Goal: Transaction & Acquisition: Purchase product/service

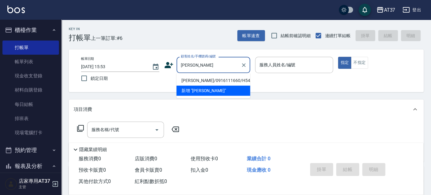
click at [199, 77] on li "袁德諒/0916111660/H540" at bounding box center [213, 81] width 74 height 10
type input "袁德諒/0916111660/H540"
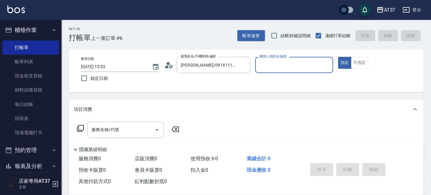
type input "Hannah-4"
click at [120, 128] on input "服務名稱/代號" at bounding box center [121, 129] width 62 height 11
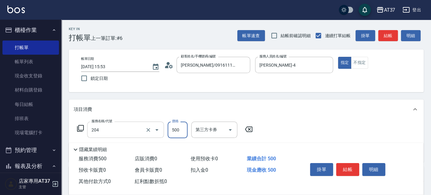
type input "A級洗+剪(204)"
click at [176, 130] on input "4500" at bounding box center [178, 130] width 20 height 17
click at [175, 130] on input "4500" at bounding box center [178, 130] width 20 height 17
click at [178, 130] on input "4500" at bounding box center [178, 130] width 20 height 17
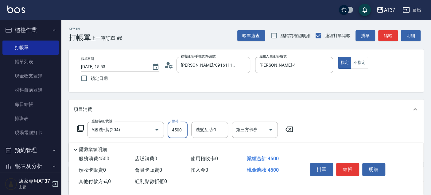
click at [178, 130] on input "4500" at bounding box center [178, 130] width 20 height 17
type input "450"
click at [351, 167] on button "結帳" at bounding box center [347, 169] width 23 height 13
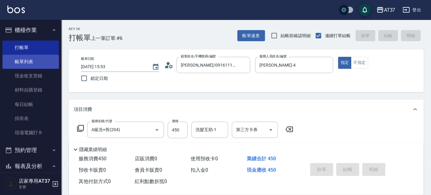
type input "2025/09/15 16:37"
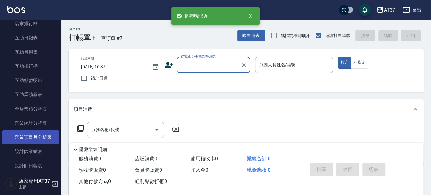
scroll to position [238, 0]
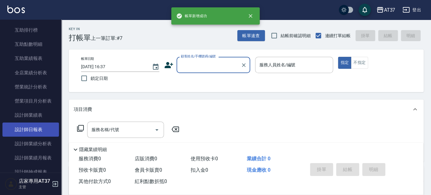
click at [30, 133] on link "設計師日報表" at bounding box center [30, 129] width 56 height 14
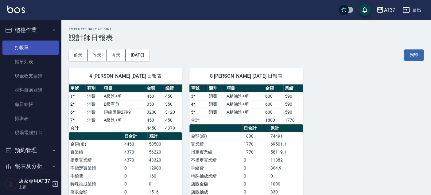
click at [23, 46] on link "打帳單" at bounding box center [30, 48] width 56 height 14
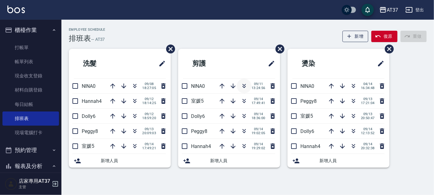
click at [245, 84] on icon "button" at bounding box center [243, 85] width 3 height 2
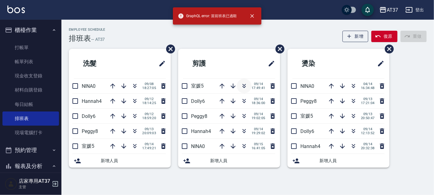
click at [241, 84] on icon "button" at bounding box center [243, 85] width 7 height 7
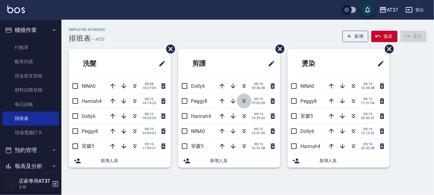
click at [242, 102] on icon "button" at bounding box center [243, 100] width 7 height 7
click at [243, 102] on icon "button" at bounding box center [243, 102] width 3 height 2
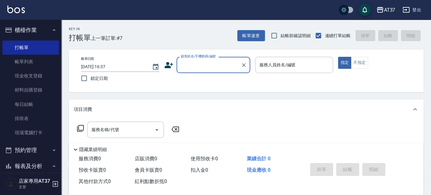
click at [213, 66] on input "顧客姓名/手機號碼/編號" at bounding box center [208, 65] width 59 height 11
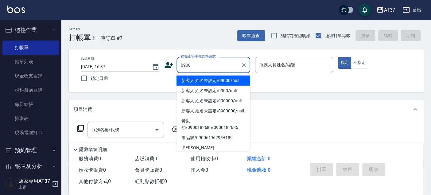
click at [212, 79] on li "新客人 姓名未設定/09000/null" at bounding box center [213, 81] width 74 height 10
type input "新客人 姓名未設定/09000/null"
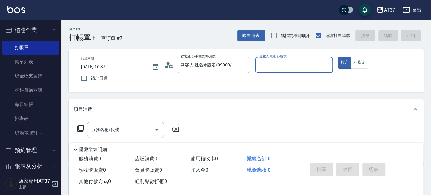
click at [269, 69] on input "服務人員姓名/編號" at bounding box center [294, 65] width 73 height 11
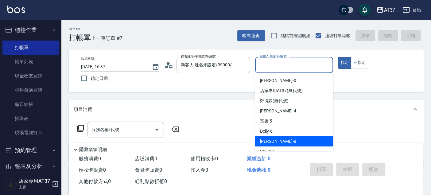
click at [277, 140] on div "Peggy -8" at bounding box center [294, 141] width 78 height 10
type input "Peggy-8"
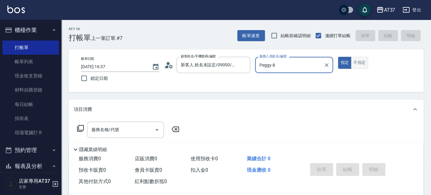
click at [358, 62] on button "不指定" at bounding box center [359, 63] width 17 height 12
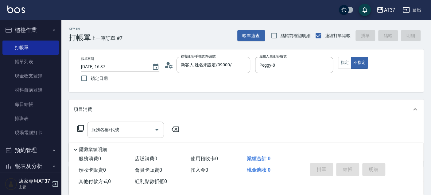
click at [125, 134] on input "服務名稱/代號" at bounding box center [121, 129] width 62 height 11
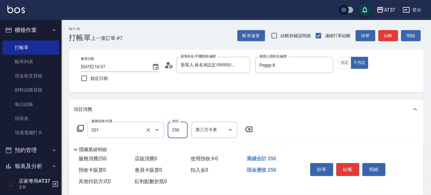
type input "B級單剪(201)"
click at [347, 163] on button "結帳" at bounding box center [347, 169] width 23 height 13
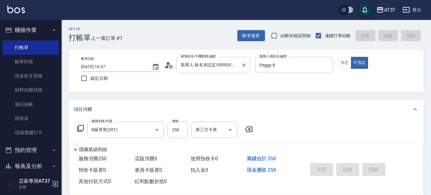
type input "2025/09/15 17:14"
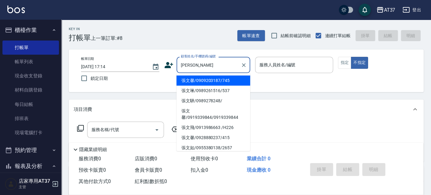
click at [203, 78] on li "張文馨/0909203187/745" at bounding box center [213, 81] width 74 height 10
type input "張文馨/0909203187/745"
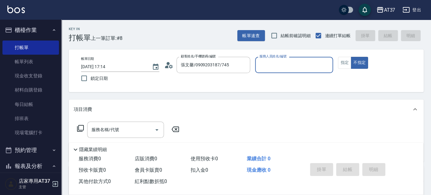
type input "Peggy-8"
drag, startPoint x: 349, startPoint y: 60, endPoint x: 273, endPoint y: 84, distance: 79.9
click at [348, 60] on button "指定" at bounding box center [344, 63] width 13 height 12
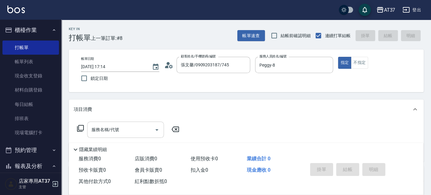
click at [91, 129] on div "服務名稱/代號 服務名稱/代號" at bounding box center [125, 130] width 77 height 16
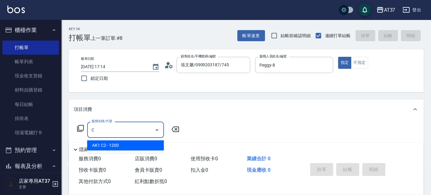
click at [135, 144] on span "AK1 C2 - 1200" at bounding box center [125, 145] width 77 height 10
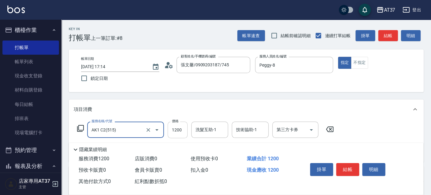
type input "AK1 C2(515)"
click at [183, 130] on input "1200" at bounding box center [178, 130] width 20 height 17
type input "1100"
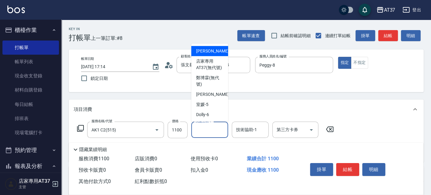
click at [194, 126] on input "洗髮互助-1" at bounding box center [209, 129] width 31 height 11
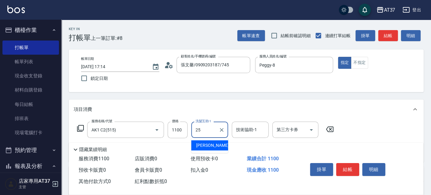
type input "子筠-25"
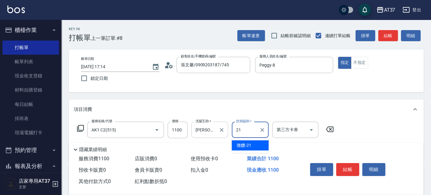
type input "微醺-21"
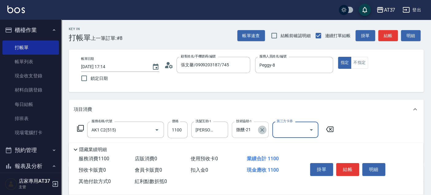
click at [260, 130] on icon "Clear" at bounding box center [262, 130] width 6 height 6
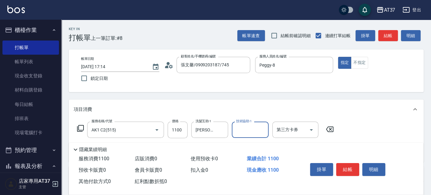
click at [259, 130] on input "技術協助-1" at bounding box center [249, 129] width 31 height 11
type input "威廉-22"
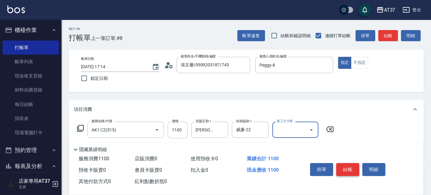
click at [343, 163] on button "結帳" at bounding box center [347, 169] width 23 height 13
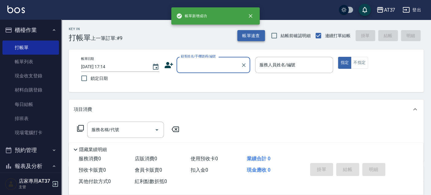
click at [252, 38] on button "帳單速查" at bounding box center [251, 35] width 28 height 11
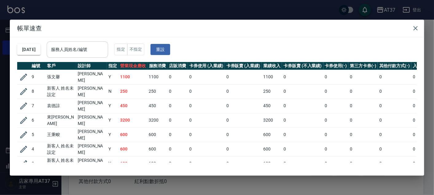
click at [101, 50] on input "服務人員姓名/編號" at bounding box center [77, 49] width 56 height 11
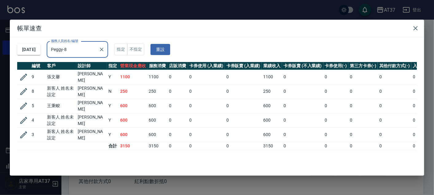
type input "Peggy-8"
click at [415, 27] on icon "button" at bounding box center [415, 28] width 7 height 7
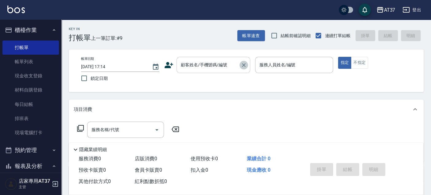
click at [241, 62] on icon "Clear" at bounding box center [244, 65] width 6 height 6
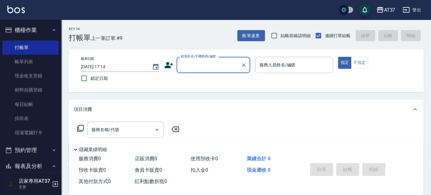
click at [212, 66] on input "顧客姓名/手機號碼/編號" at bounding box center [208, 65] width 59 height 11
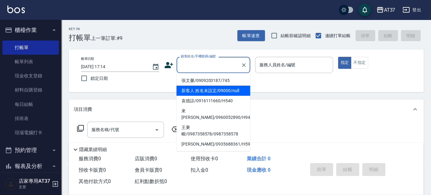
click at [216, 122] on li "王秉畯/0987358578/0987358578" at bounding box center [213, 130] width 74 height 17
type input "王秉畯/0987358578/0987358578"
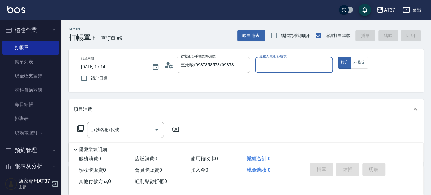
type input "Peggy-8"
click at [242, 67] on icon "Clear" at bounding box center [244, 65] width 6 height 6
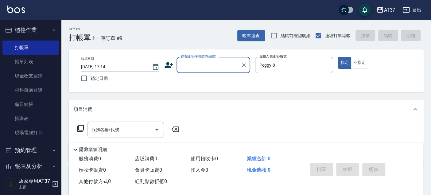
click at [219, 67] on input "顧客姓名/手機號碼/編號" at bounding box center [208, 65] width 59 height 11
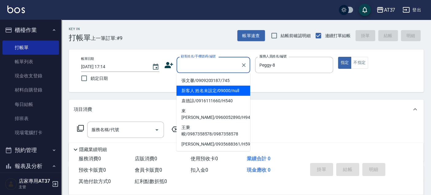
click at [222, 87] on li "新客人 姓名未設定/09000/null" at bounding box center [213, 91] width 74 height 10
type input "新客人 姓名未設定/09000/null"
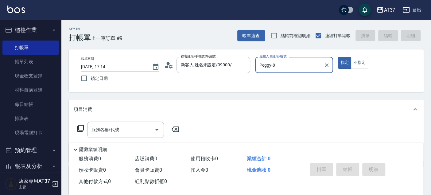
click at [281, 69] on input "Peggy-8" at bounding box center [290, 65] width 64 height 11
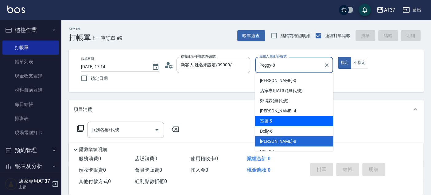
click at [288, 123] on div "室媛 -5" at bounding box center [294, 121] width 78 height 10
type input "室媛-5"
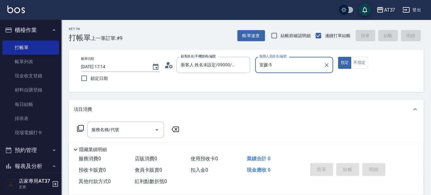
drag, startPoint x: 356, startPoint y: 64, endPoint x: 222, endPoint y: 102, distance: 139.5
click at [356, 64] on button "不指定" at bounding box center [359, 63] width 17 height 12
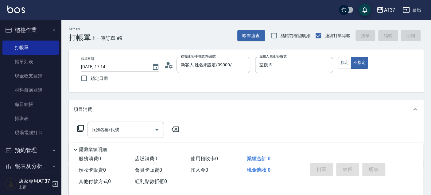
click at [109, 124] on input "服務名稱/代號" at bounding box center [121, 129] width 62 height 11
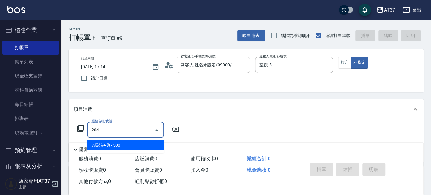
type input "A級洗+剪(204)"
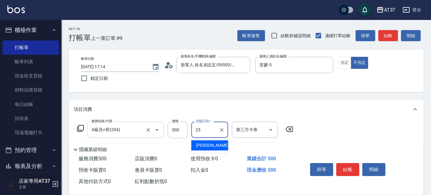
type input "子筠-25"
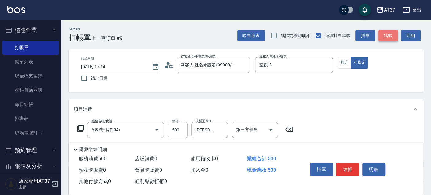
click at [390, 36] on button "結帳" at bounding box center [388, 35] width 20 height 11
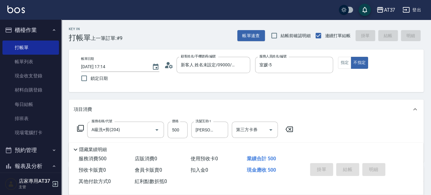
type input "2025/09/15 17:17"
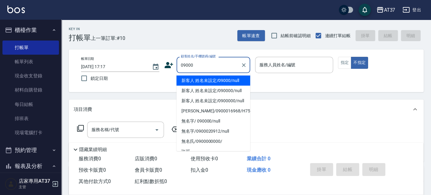
click at [237, 80] on li "新客人 姓名未設定/09000/null" at bounding box center [213, 81] width 74 height 10
type input "新客人 姓名未設定/09000/null"
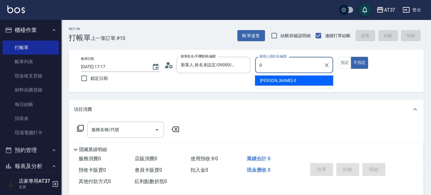
click at [274, 80] on div "NINA -0" at bounding box center [294, 81] width 78 height 10
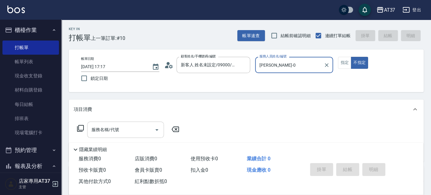
type input "NINA-0"
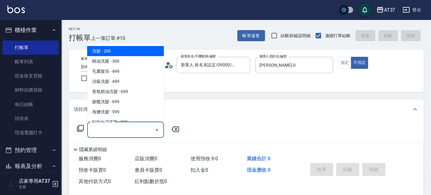
click at [111, 133] on input "服務名稱/代號" at bounding box center [121, 129] width 62 height 11
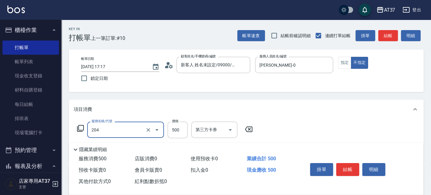
type input "A級洗+剪(204)"
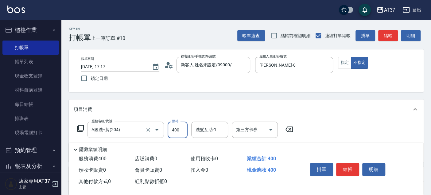
type input "400"
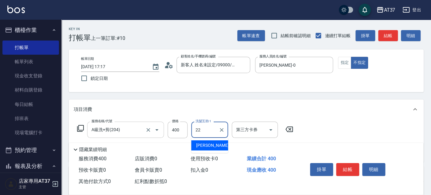
type input "威廉-22"
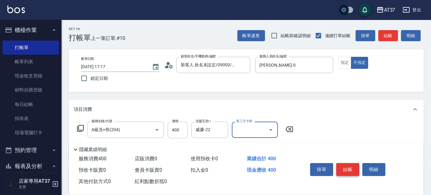
click at [345, 169] on button "結帳" at bounding box center [347, 169] width 23 height 13
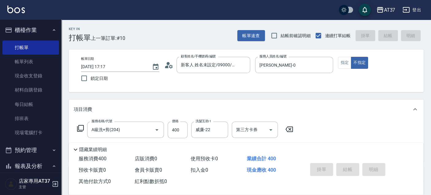
type input "2025/09/15 17:40"
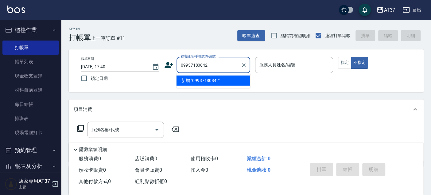
type input "09937180842"
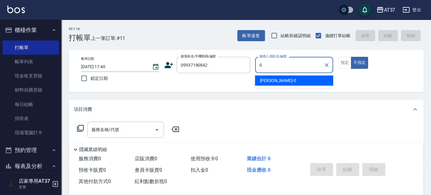
click at [286, 80] on div "[PERSON_NAME] -0" at bounding box center [294, 81] width 78 height 10
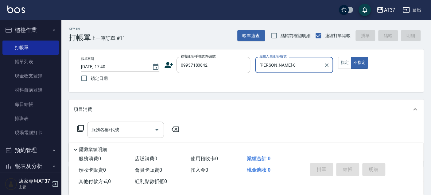
type input "[PERSON_NAME]-0"
click at [116, 134] on input "服務名稱/代號" at bounding box center [121, 129] width 62 height 11
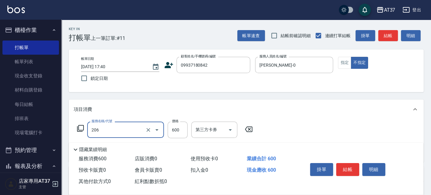
type input "A精油洗+剪(206)"
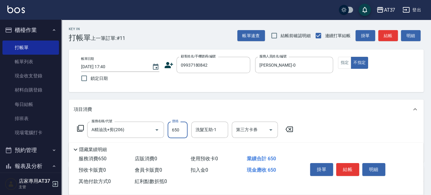
type input "650"
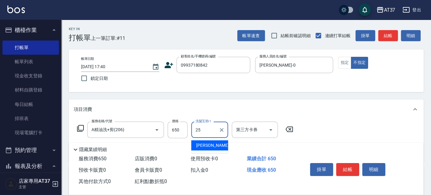
type input "[PERSON_NAME]-25"
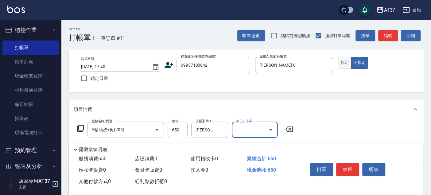
click at [340, 66] on button "指定" at bounding box center [344, 63] width 13 height 12
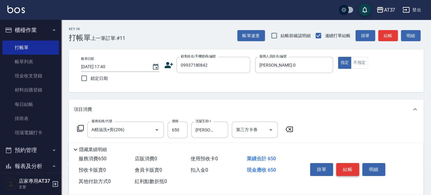
click at [345, 170] on button "結帳" at bounding box center [347, 169] width 23 height 13
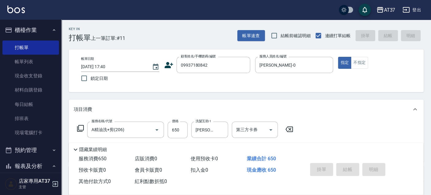
type input "2025/09/15 17:41"
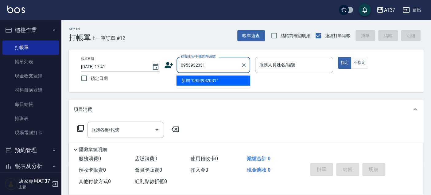
type input "0953932031"
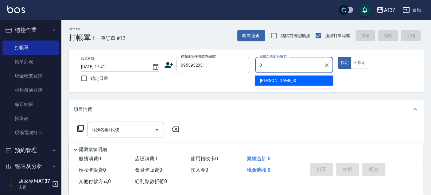
drag, startPoint x: 264, startPoint y: 78, endPoint x: 215, endPoint y: 74, distance: 48.9
click at [258, 78] on div "[PERSON_NAME] -0" at bounding box center [294, 81] width 78 height 10
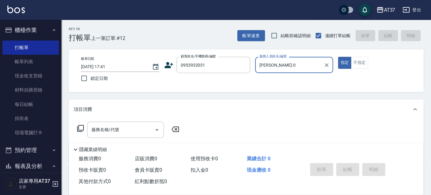
type input "[PERSON_NAME]-0"
click at [170, 67] on icon at bounding box center [169, 65] width 9 height 6
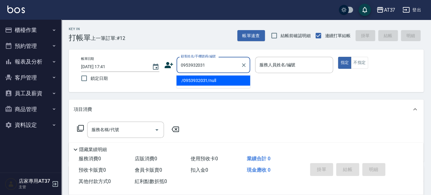
type input "/0953932031/null"
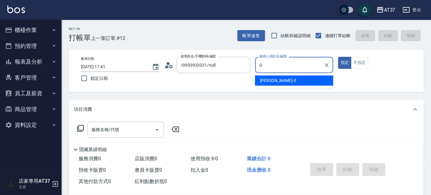
click at [298, 78] on div "[PERSON_NAME] -0" at bounding box center [294, 81] width 78 height 10
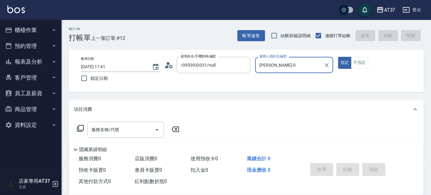
type input "NINA-0"
click at [166, 65] on icon at bounding box center [168, 64] width 9 height 9
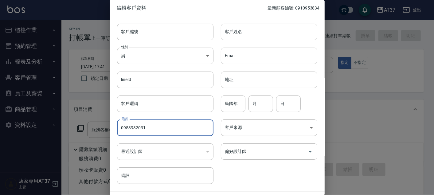
drag, startPoint x: 164, startPoint y: 126, endPoint x: 113, endPoint y: 131, distance: 50.6
click at [113, 131] on div "電話 0953932031 電話" at bounding box center [162, 124] width 104 height 24
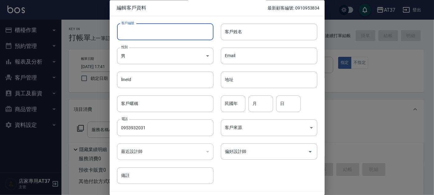
paste input "0953932031"
type input "0953932031"
click at [207, 58] on body "AT37 登出 櫃檯作業 打帳單 帳單列表 現金收支登錄 材料自購登錄 每日結帳 排班表 現場電腦打卡 預約管理 預約管理 單日預約紀錄 單週預約紀錄 報表及…" at bounding box center [217, 149] width 434 height 298
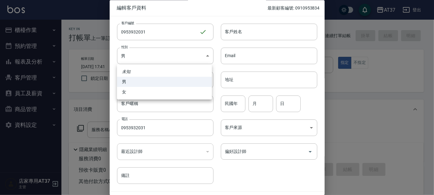
click at [194, 93] on li "女" at bounding box center [164, 92] width 95 height 10
type input "FEMALE"
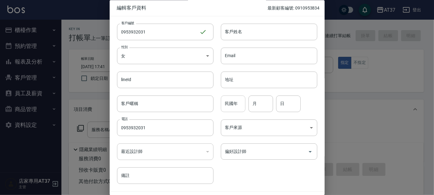
click at [238, 104] on input "民國年" at bounding box center [233, 103] width 25 height 17
type input "00"
type input "6"
type input "1"
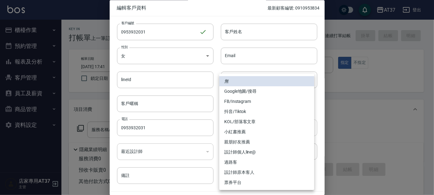
click at [281, 123] on body "AT37 登出 櫃檯作業 打帳單 帳單列表 現金收支登錄 材料自購登錄 每日結帳 排班表 現場電腦打卡 預約管理 預約管理 單日預約紀錄 單週預約紀錄 報表及…" at bounding box center [217, 149] width 434 height 298
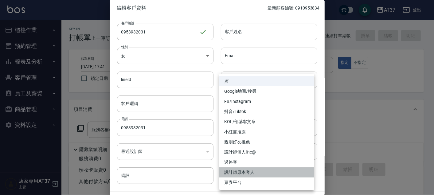
click at [237, 172] on li "設計師原本客人" at bounding box center [266, 172] width 95 height 10
type input "設計師原本客人"
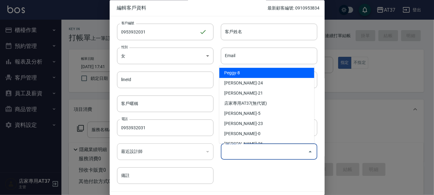
click at [273, 150] on input "偏好設計師" at bounding box center [264, 151] width 82 height 11
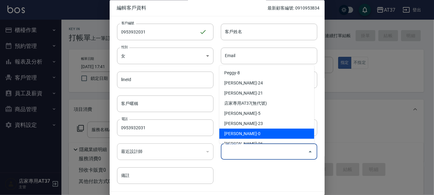
click at [255, 130] on li "賴郁雯-0" at bounding box center [266, 134] width 95 height 10
type input "賴郁雯"
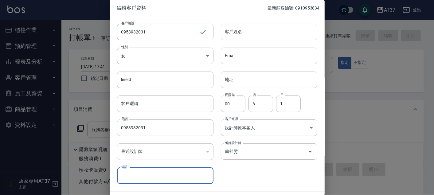
click at [227, 30] on input "客戶姓名" at bounding box center [269, 32] width 96 height 17
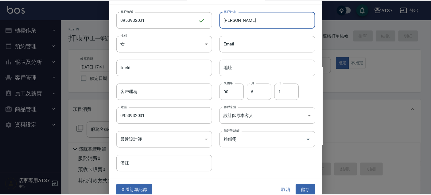
scroll to position [17, 0]
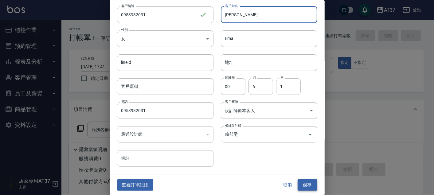
type input "簡麗惠"
click at [308, 182] on button "儲存" at bounding box center [307, 184] width 20 height 11
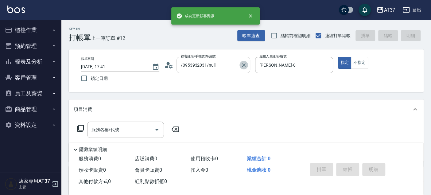
drag, startPoint x: 242, startPoint y: 67, endPoint x: 228, endPoint y: 65, distance: 13.9
click at [242, 67] on icon "Clear" at bounding box center [244, 65] width 6 height 6
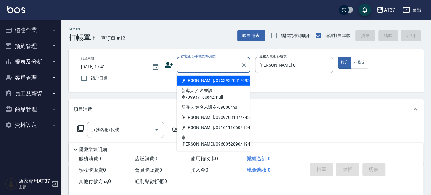
paste input "0953932031"
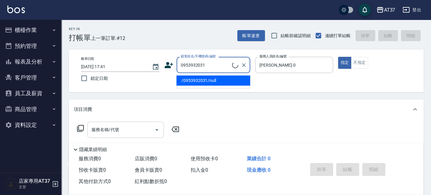
click at [121, 136] on div "服務名稱/代號" at bounding box center [125, 130] width 77 height 16
type input "0953932031"
drag, startPoint x: 189, startPoint y: 65, endPoint x: 180, endPoint y: 82, distance: 18.9
click at [180, 82] on li "簡麗惠/0953932031/0953932031" at bounding box center [213, 81] width 74 height 10
type input "簡麗惠/0953932031/0953932031"
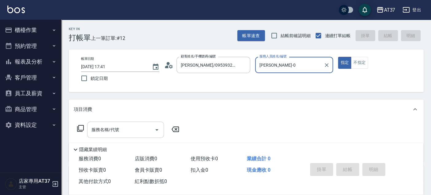
click at [134, 131] on input "服務名稱/代號" at bounding box center [121, 129] width 62 height 11
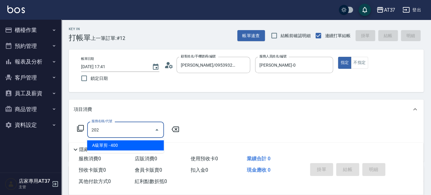
type input "A級單剪(202)"
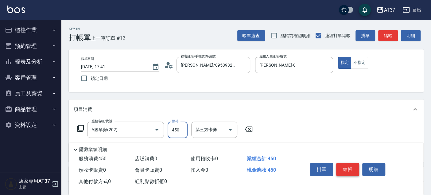
type input "450"
drag, startPoint x: 347, startPoint y: 170, endPoint x: 283, endPoint y: 141, distance: 70.2
click at [343, 171] on button "結帳" at bounding box center [347, 169] width 23 height 13
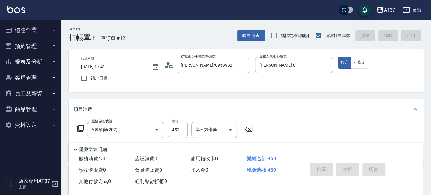
type input "2025/09/15 17:43"
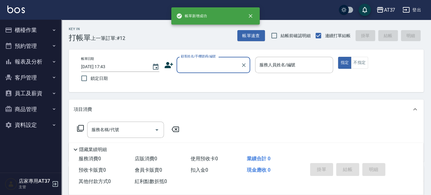
scroll to position [0, 0]
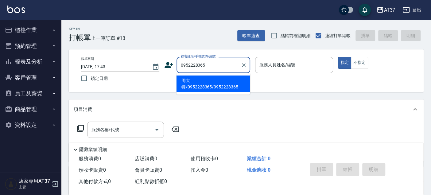
type input "周大幃/0952228365/0952228365"
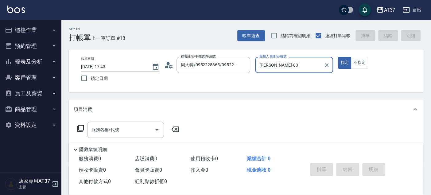
type input "NINA-0"
click at [117, 129] on div "服務名稱/代號 服務名稱/代號" at bounding box center [125, 130] width 77 height 16
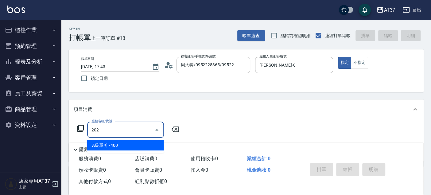
type input "A級單剪(202)"
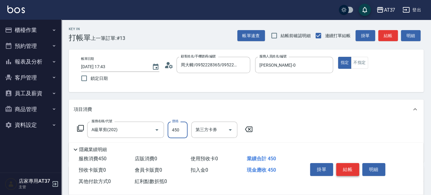
type input "450"
drag, startPoint x: 344, startPoint y: 169, endPoint x: 341, endPoint y: 171, distance: 3.8
click at [344, 169] on button "結帳" at bounding box center [347, 169] width 23 height 13
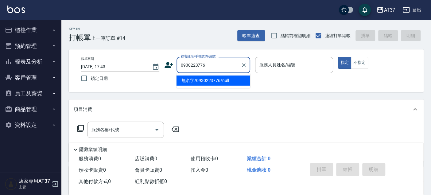
type input "無名字/0930223776/null"
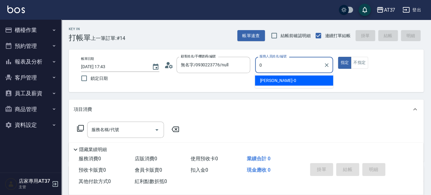
click at [303, 80] on div "NINA -0" at bounding box center [294, 81] width 78 height 10
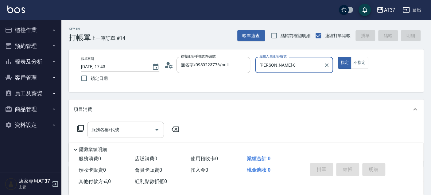
type input "NINA-0"
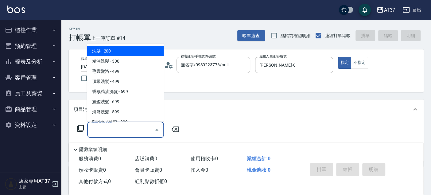
click at [131, 124] on input "服務名稱/代號" at bounding box center [121, 129] width 62 height 11
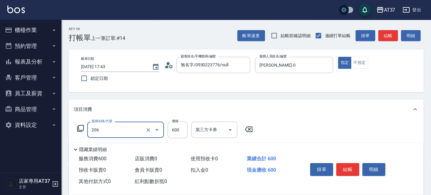
type input "A精油洗+剪(206)"
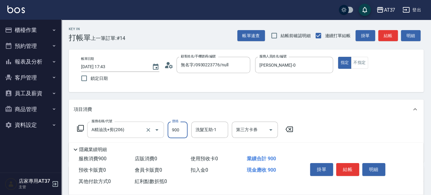
type input "900"
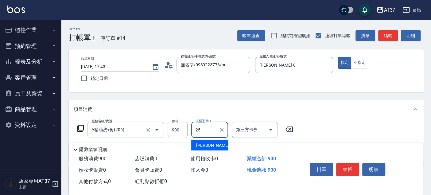
type input "子筠-25"
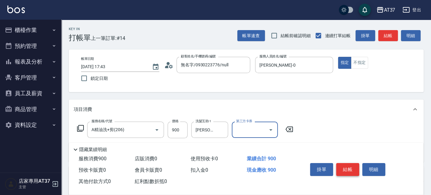
click at [350, 173] on button "結帳" at bounding box center [347, 169] width 23 height 13
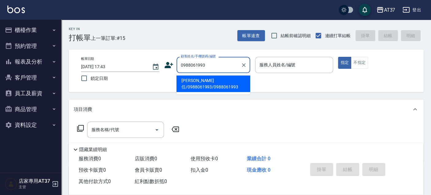
type input "簡偉任/0988061993/0988061993"
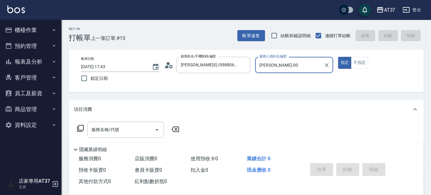
type input "NINA-0"
click at [80, 130] on icon at bounding box center [80, 128] width 7 height 7
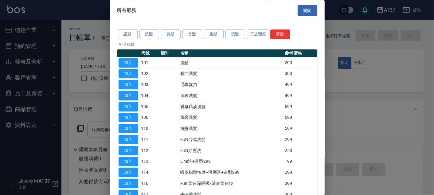
click at [202, 33] on div "護髮 洗髮 剪髮 燙髮 染髮 接髮 頭皮理療 清除" at bounding box center [217, 34] width 200 height 11
click at [195, 37] on button "燙髮" at bounding box center [192, 35] width 20 height 10
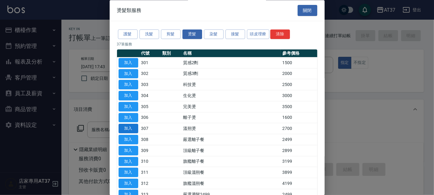
click at [125, 129] on button "加入" at bounding box center [128, 129] width 20 height 10
type input "溫朔燙(307)"
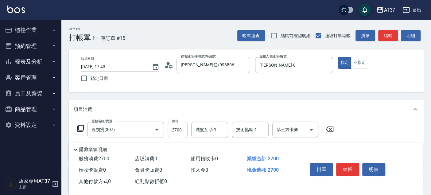
click at [179, 129] on input "2700" at bounding box center [178, 130] width 20 height 17
type input "3500"
type input "[PERSON_NAME]-25"
click at [219, 131] on icon "Clear" at bounding box center [222, 130] width 6 height 6
click at [348, 164] on button "結帳" at bounding box center [347, 169] width 23 height 13
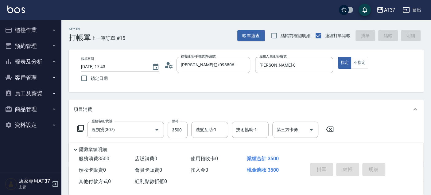
type input "2025/09/15 17:44"
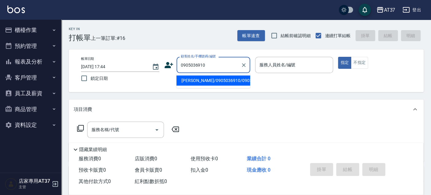
type input "[PERSON_NAME]/0905036910/0905036910"
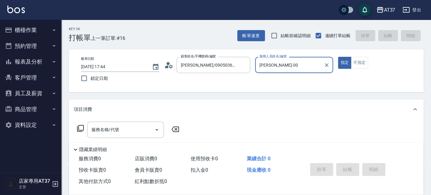
type input "[PERSON_NAME]-0"
click at [77, 127] on icon at bounding box center [80, 128] width 7 height 7
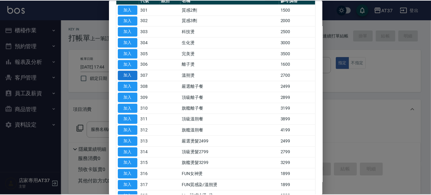
scroll to position [170, 0]
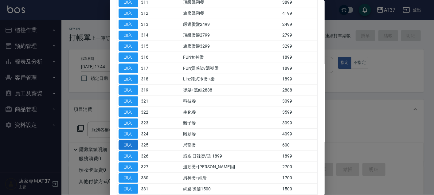
click at [134, 141] on button "加入" at bounding box center [128, 145] width 20 height 10
type input "局部燙(325)"
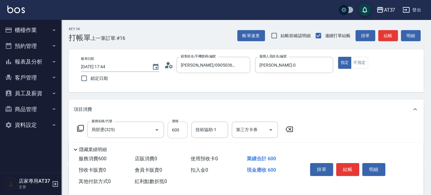
click at [180, 133] on input "600" at bounding box center [178, 130] width 20 height 17
type input "1000"
click at [355, 166] on button "結帳" at bounding box center [347, 169] width 23 height 13
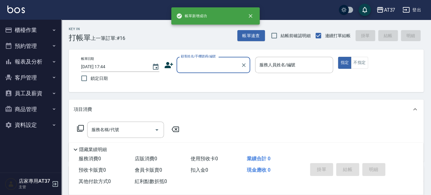
scroll to position [0, 0]
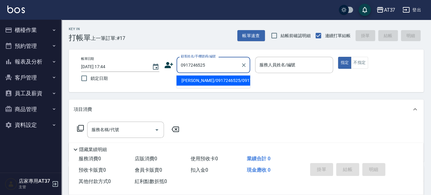
type input "[PERSON_NAME]/0917246525/0917246525"
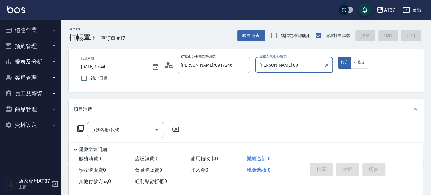
type input "[PERSON_NAME]-0"
click at [128, 131] on input "服務名稱/代號" at bounding box center [121, 129] width 62 height 11
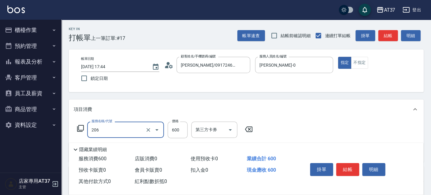
type input "A精油洗+剪(206)"
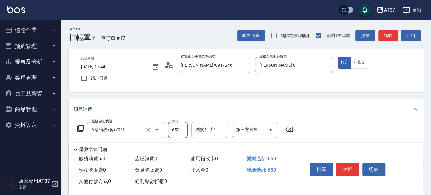
type input "650"
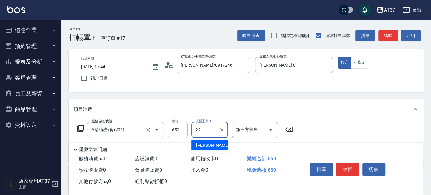
type input "威廉-22"
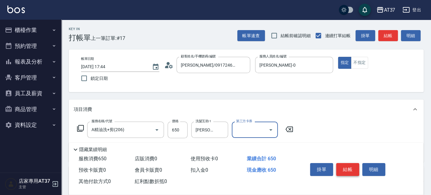
click at [339, 166] on button "結帳" at bounding box center [347, 169] width 23 height 13
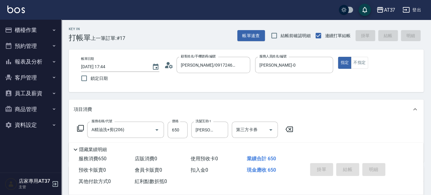
type input "2025/09/15 17:45"
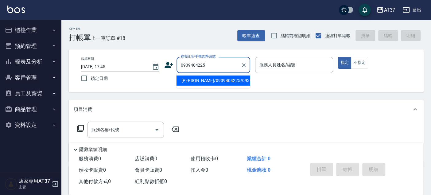
type input "[PERSON_NAME]/0939404225/0939404225"
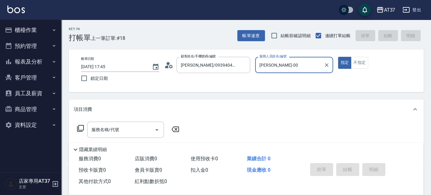
type input "[PERSON_NAME]-0"
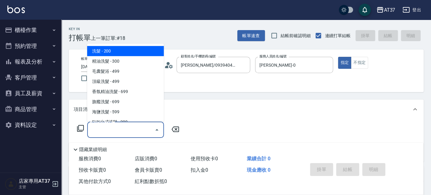
click at [121, 126] on input "服務名稱/代號" at bounding box center [121, 129] width 62 height 11
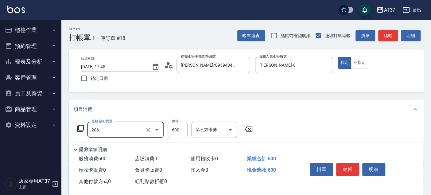
type input "A精油洗+剪(206)"
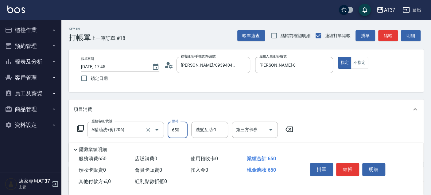
type input "650"
type input "威廉-22"
click at [347, 171] on button "結帳" at bounding box center [347, 169] width 23 height 13
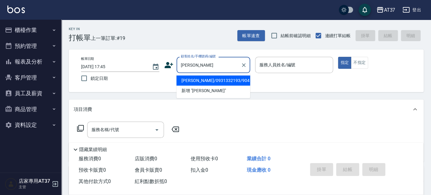
click at [219, 77] on li "[PERSON_NAME]/0931332193/904" at bounding box center [213, 81] width 74 height 10
type input "[PERSON_NAME]/0931332193/904"
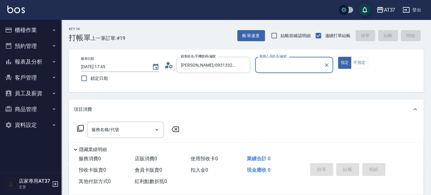
type input "Peggy-8"
click at [106, 126] on input "服務名稱/代號" at bounding box center [121, 129] width 62 height 11
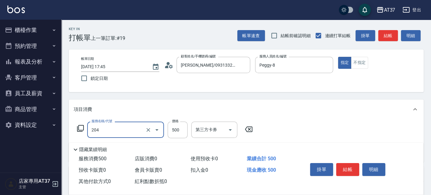
type input "A級洗+剪(204)"
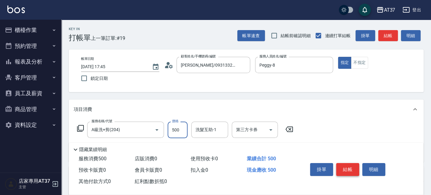
click at [350, 167] on button "結帳" at bounding box center [347, 169] width 23 height 13
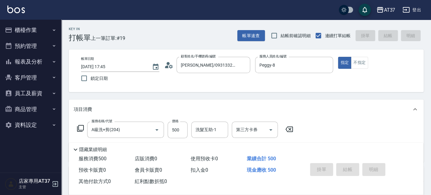
type input "2025/09/15 17:49"
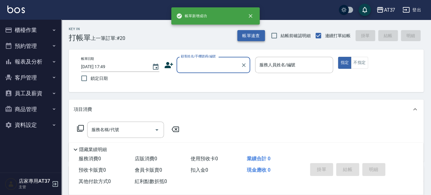
click at [250, 36] on button "帳單速查" at bounding box center [251, 35] width 28 height 11
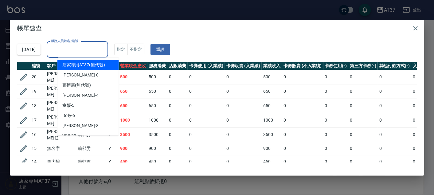
click at [102, 45] on input "服務人員姓名/編號" at bounding box center [77, 49] width 56 height 11
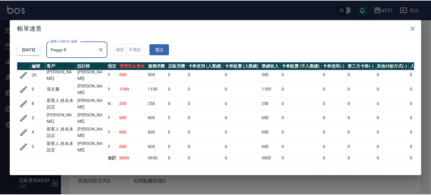
scroll to position [2, 0]
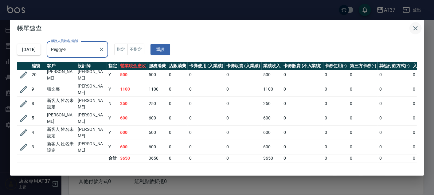
type input "Peggy-8"
click at [418, 29] on icon "button" at bounding box center [415, 28] width 7 height 7
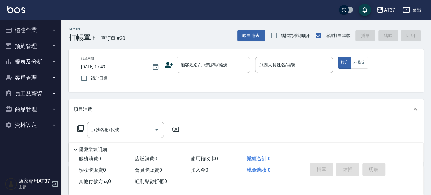
click at [31, 59] on button "報表及分析" at bounding box center [30, 62] width 56 height 16
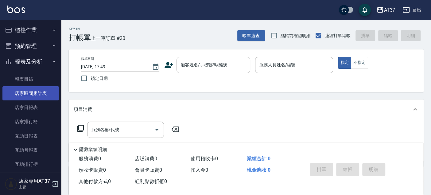
scroll to position [34, 0]
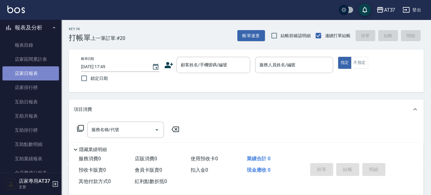
drag, startPoint x: 45, startPoint y: 77, endPoint x: 49, endPoint y: 77, distance: 3.4
click at [45, 77] on link "店家日報表" at bounding box center [30, 73] width 56 height 14
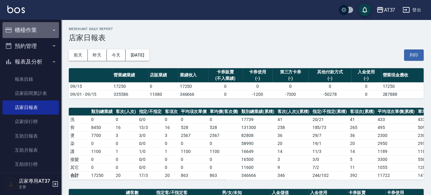
click at [34, 34] on button "櫃檯作業" at bounding box center [30, 30] width 56 height 16
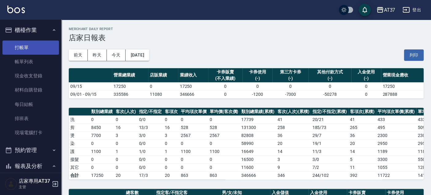
click at [40, 45] on link "打帳單" at bounding box center [30, 48] width 56 height 14
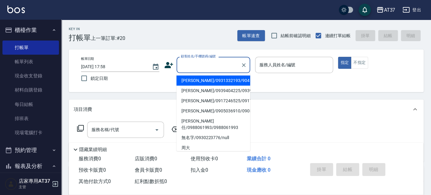
click at [201, 66] on input "顧客姓名/手機號碼/編號" at bounding box center [208, 65] width 59 height 11
type input "ㄨ"
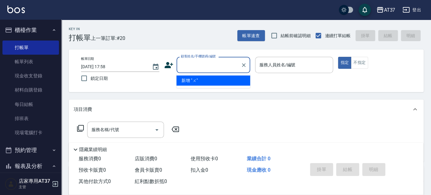
click at [200, 64] on input "顧客姓名/手機號碼/編號" at bounding box center [208, 65] width 59 height 11
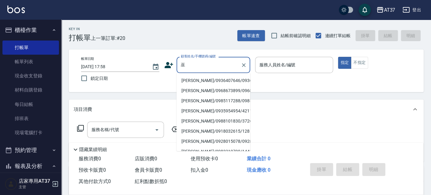
click at [210, 86] on li "[PERSON_NAME]/0936407646/0936407646" at bounding box center [213, 81] width 74 height 10
type input "[PERSON_NAME]/0936407646/0936407646"
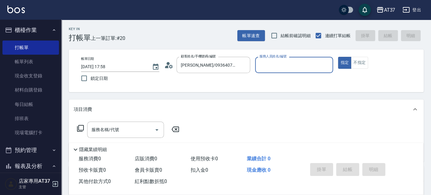
type input "室媛-5"
click at [106, 129] on div "服務名稱/代號 服務名稱/代號" at bounding box center [125, 130] width 77 height 16
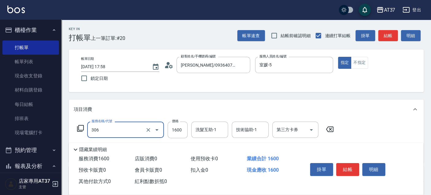
type input "離子燙(306)"
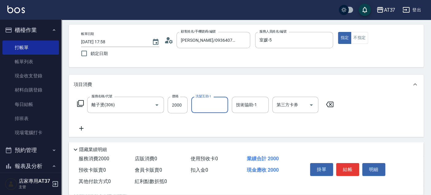
scroll to position [34, 0]
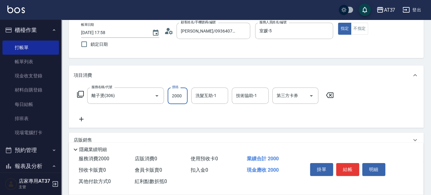
click at [176, 96] on input "2000" at bounding box center [178, 95] width 20 height 17
type input "2500"
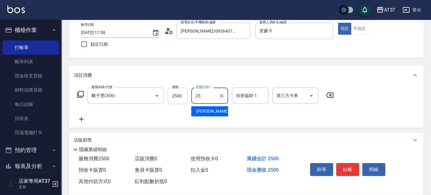
type input "[PERSON_NAME]-25"
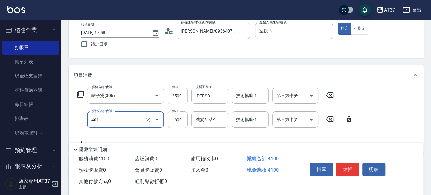
type input "基本染髮(401)"
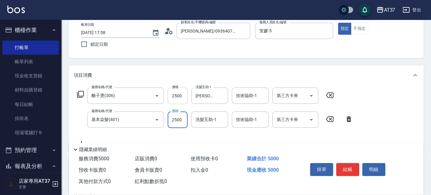
type input "2500"
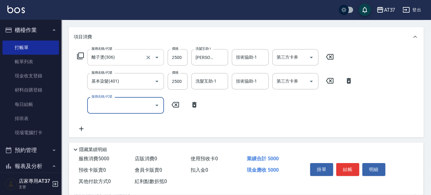
scroll to position [68, 0]
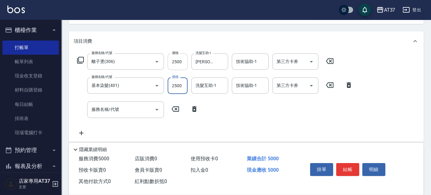
click at [184, 63] on input "2500" at bounding box center [178, 61] width 20 height 17
type input "3000"
click at [174, 86] on input "2500" at bounding box center [178, 85] width 20 height 17
type input "3500"
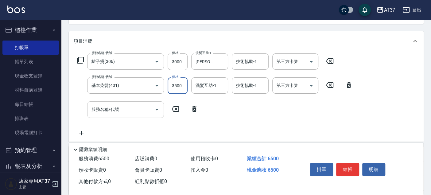
click at [103, 108] on div "服務名稱/代號 服務名稱/代號" at bounding box center [125, 109] width 77 height 16
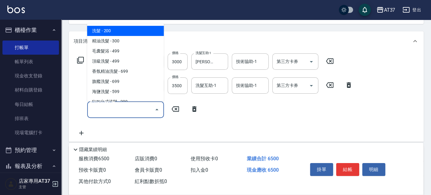
click at [140, 111] on input "服務名稱/代號" at bounding box center [121, 109] width 62 height 11
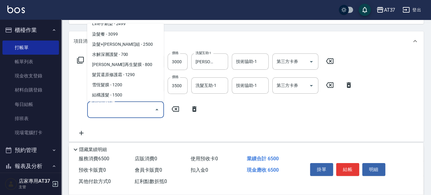
scroll to position [750, 0]
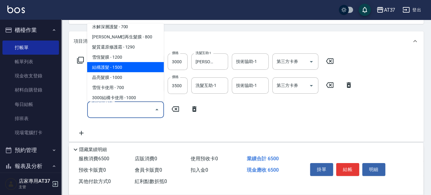
click at [137, 64] on span "結構護髮 - 1500" at bounding box center [125, 67] width 77 height 10
type input "結構護髮(505)"
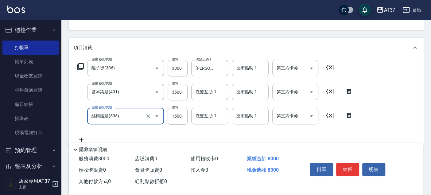
scroll to position [68, 0]
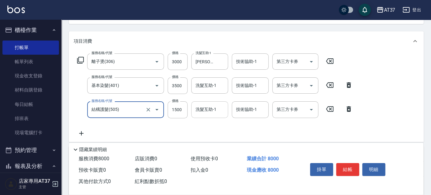
click at [218, 110] on input "洗髮互助-1" at bounding box center [209, 109] width 31 height 11
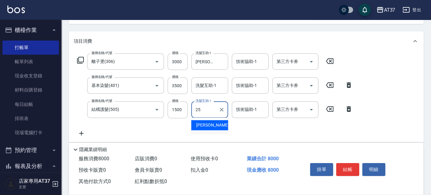
type input "[PERSON_NAME]-25"
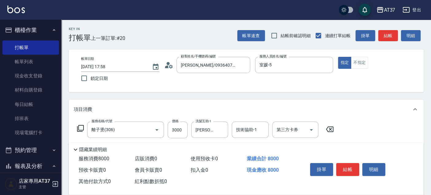
scroll to position [102, 0]
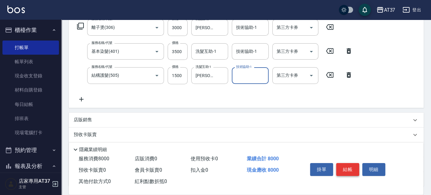
click at [347, 172] on button "結帳" at bounding box center [347, 169] width 23 height 13
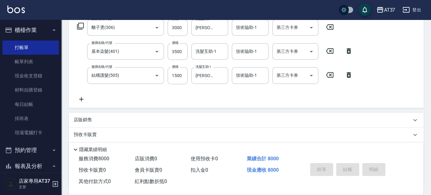
type input "2025/09/15 17:59"
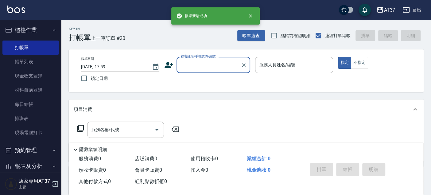
scroll to position [0, 0]
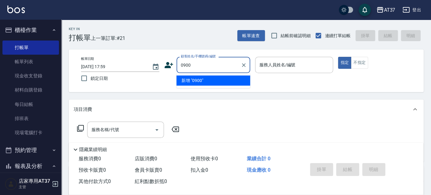
type input "0900"
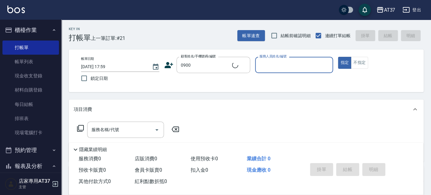
type input "4"
type input "新客人 姓名未設定/0900/null"
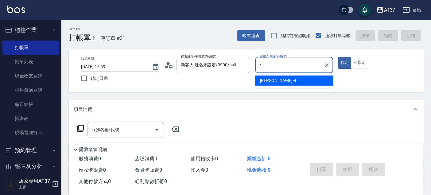
type input "4"
type button "true"
type input "Hannah-4"
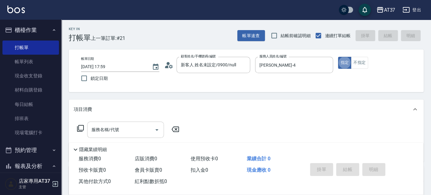
click at [115, 130] on div "服務名稱/代號 服務名稱/代號" at bounding box center [125, 130] width 77 height 16
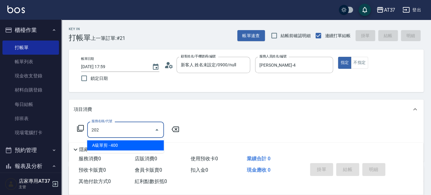
type input "A級單剪(202)"
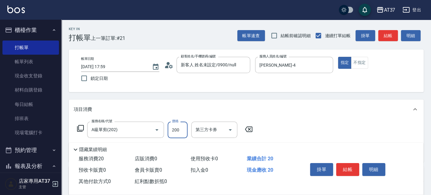
type input "200"
click at [348, 168] on button "結帳" at bounding box center [347, 169] width 23 height 13
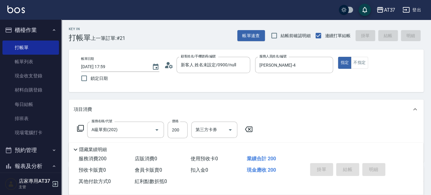
type input "2025/09/15 18:02"
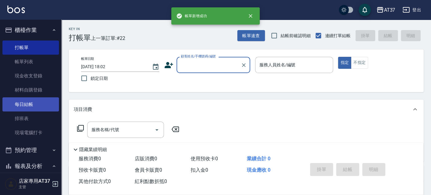
scroll to position [238, 0]
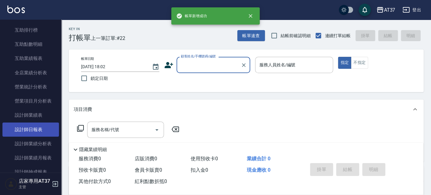
click at [37, 129] on link "設計師日報表" at bounding box center [30, 129] width 56 height 14
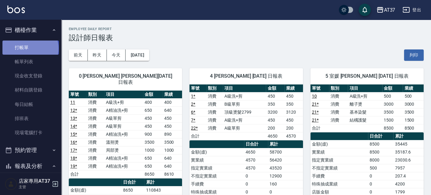
click at [30, 48] on link "打帳單" at bounding box center [30, 48] width 56 height 14
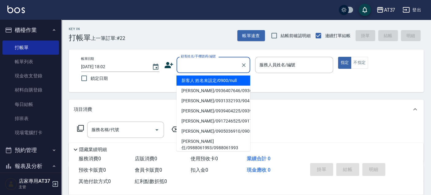
click at [200, 69] on input "顧客姓名/手機號碼/編號" at bounding box center [208, 65] width 59 height 11
click at [206, 80] on li "新客人 姓名未設定/0900/null" at bounding box center [213, 81] width 74 height 10
type input "新客人 姓名未設定/0900/null"
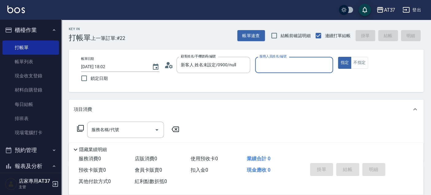
click at [308, 63] on input "服務人員姓名/編號" at bounding box center [294, 65] width 73 height 11
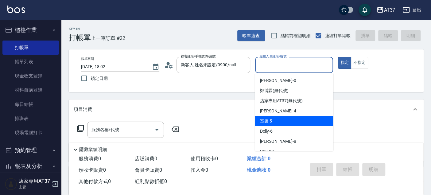
click at [306, 122] on div "室媛 -5" at bounding box center [294, 121] width 78 height 10
type input "室媛-5"
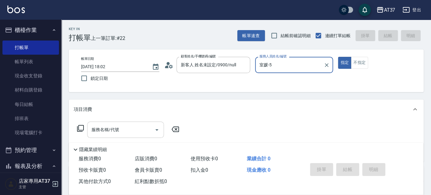
click at [90, 124] on input "服務名稱/代號" at bounding box center [121, 129] width 62 height 11
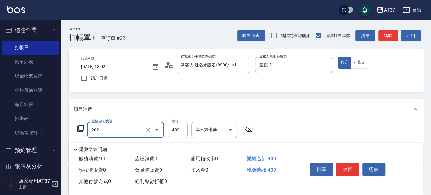
type input "A級單剪(202)"
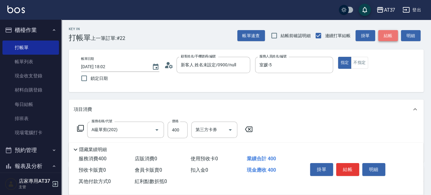
click at [386, 40] on button "結帳" at bounding box center [388, 35] width 20 height 11
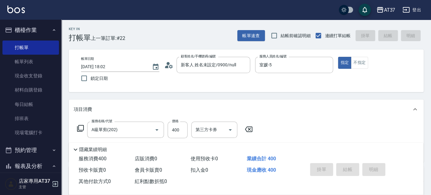
type input "2025/09/15 18:09"
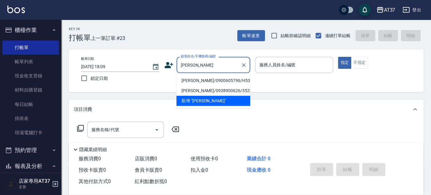
click at [186, 80] on li "[PERSON_NAME]/0900605796/H536" at bounding box center [213, 81] width 74 height 10
type input "[PERSON_NAME]/0900605796/H536"
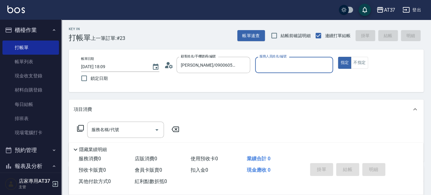
type input "Hannah-4"
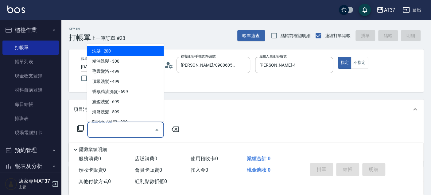
click at [130, 127] on input "服務名稱/代號" at bounding box center [121, 129] width 62 height 11
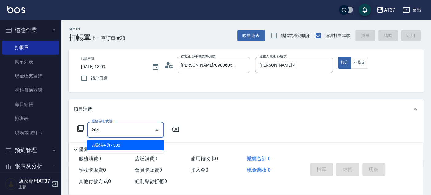
type input "A級洗+剪(204)"
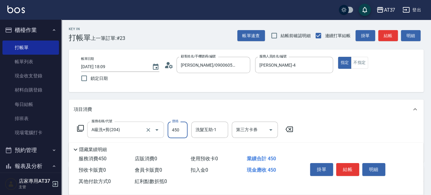
type input "450"
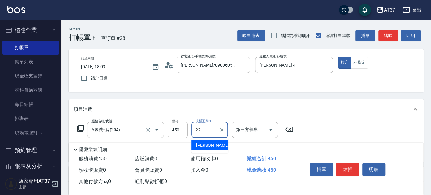
type input "威廉-22"
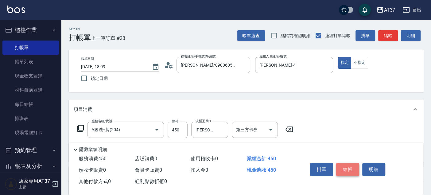
click at [349, 169] on button "結帳" at bounding box center [347, 169] width 23 height 13
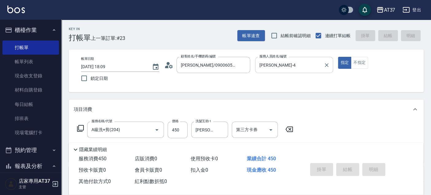
type input "2025/09/15 18:27"
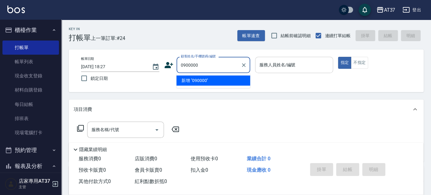
type input "0900000"
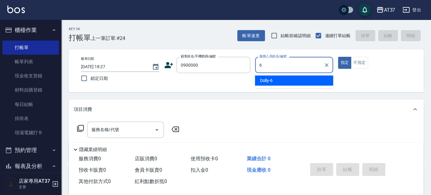
type input "Dolly-6"
type button "true"
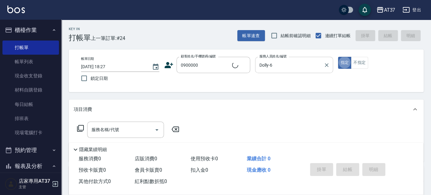
type input "新客人 姓名未設定/0900000/null"
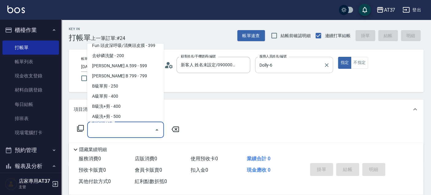
scroll to position [133, 0]
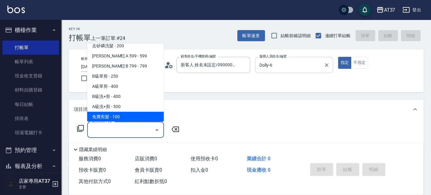
type input "免費剪髮(205)"
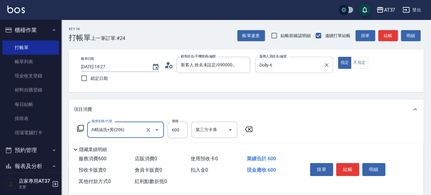
type input "A精油洗+剪(206)"
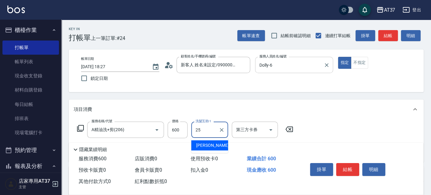
type input "[PERSON_NAME]-25"
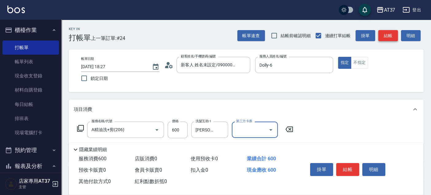
click at [386, 30] on button "結帳" at bounding box center [388, 35] width 20 height 11
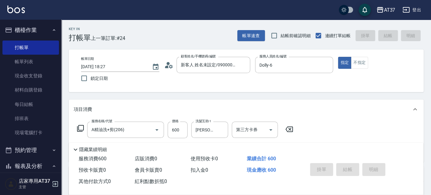
type input "2025/09/15 18:41"
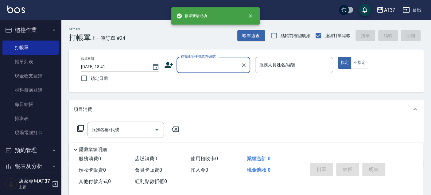
scroll to position [0, 0]
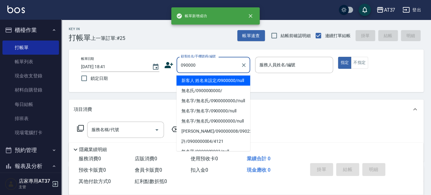
type input "新客人 姓名未設定/0900000/null"
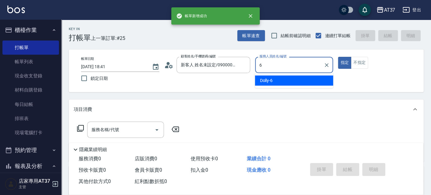
type input "Dolly-6"
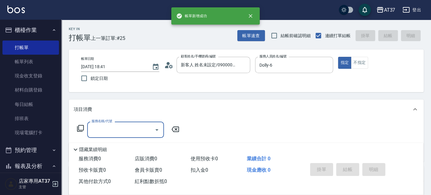
type input "新客人 姓名未設定/090000/null"
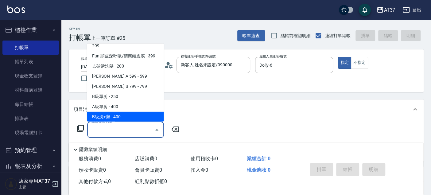
scroll to position [123, 0]
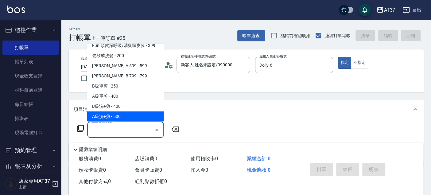
type input "A級洗+剪(204)"
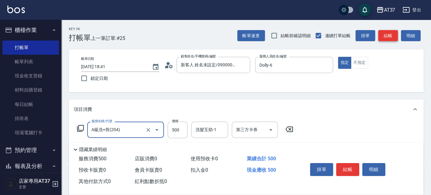
click at [386, 30] on button "結帳" at bounding box center [388, 35] width 20 height 11
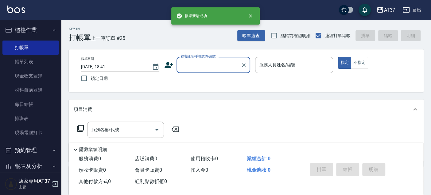
scroll to position [0, 0]
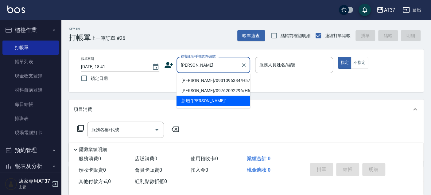
click at [232, 81] on li "[PERSON_NAME]/0931096384/H570" at bounding box center [213, 81] width 74 height 10
type input "[PERSON_NAME]/0931096384/H570"
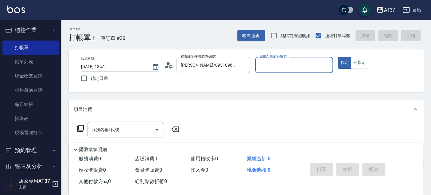
type input "Hannah-4"
click at [119, 129] on input "服務名稱/代號" at bounding box center [121, 129] width 62 height 11
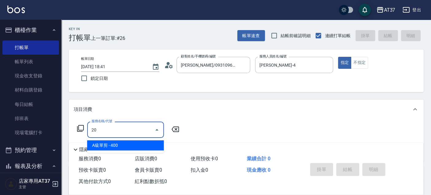
type input "2"
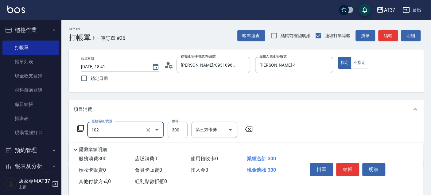
type input "精油洗髮(102)"
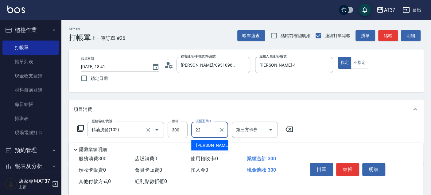
type input "威廉-22"
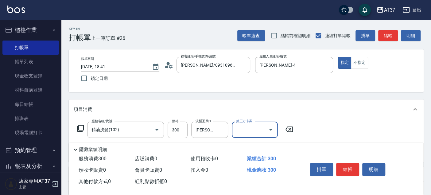
click at [346, 167] on button "結帳" at bounding box center [347, 169] width 23 height 13
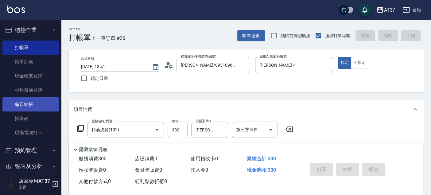
type input "2025/09/15 18:50"
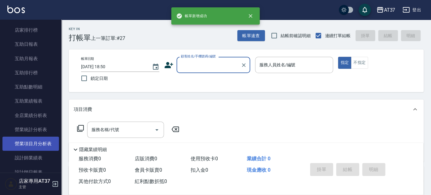
scroll to position [238, 0]
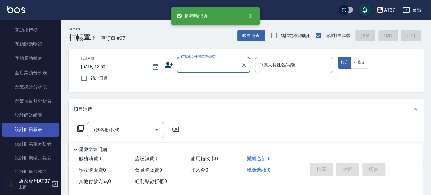
click at [41, 133] on link "設計師日報表" at bounding box center [30, 129] width 56 height 14
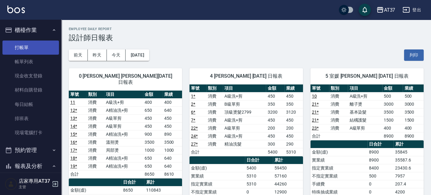
click at [28, 43] on link "打帳單" at bounding box center [30, 48] width 56 height 14
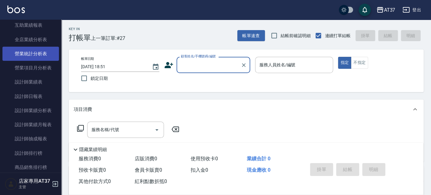
scroll to position [273, 0]
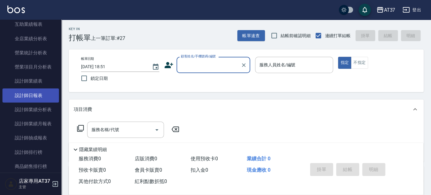
click at [30, 96] on link "設計師日報表" at bounding box center [30, 95] width 56 height 14
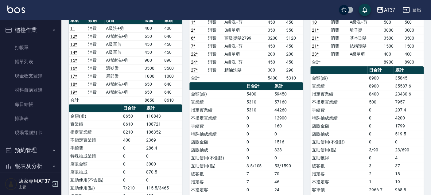
scroll to position [34, 0]
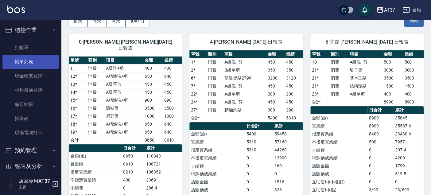
click at [18, 63] on link "帳單列表" at bounding box center [30, 62] width 56 height 14
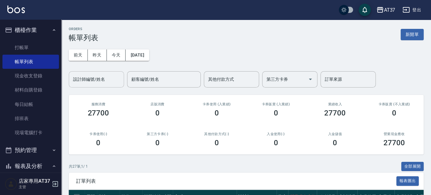
click at [102, 83] on input "設計師編號/姓名" at bounding box center [97, 79] width 50 height 11
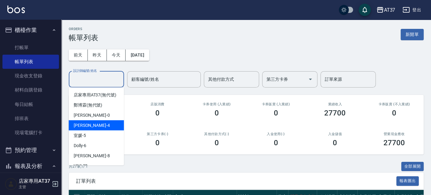
click at [95, 128] on div "Hannah -4" at bounding box center [96, 125] width 55 height 10
type input "Hannah-4"
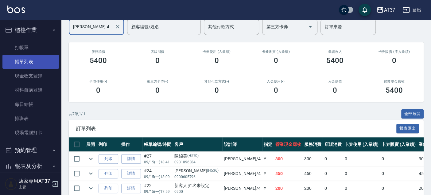
scroll to position [34, 0]
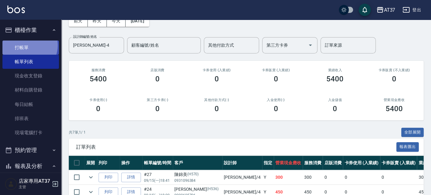
click at [26, 45] on link "打帳單" at bounding box center [30, 48] width 56 height 14
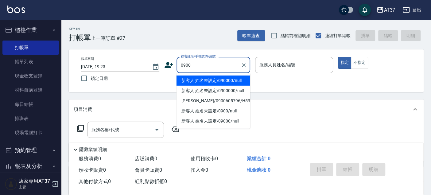
type input "新客人 姓名未設定/090000/null"
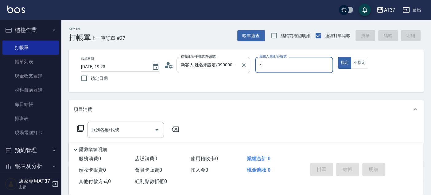
type input "Hannah-4"
type button "true"
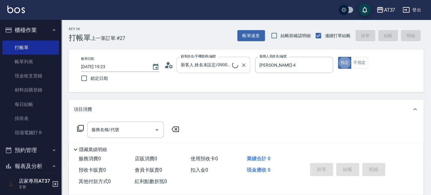
type input "新客人 姓名未設定/0900/null"
click at [90, 132] on input "服務名稱/代號" at bounding box center [121, 129] width 62 height 11
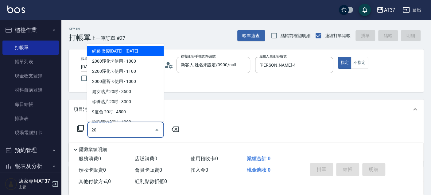
type input "2"
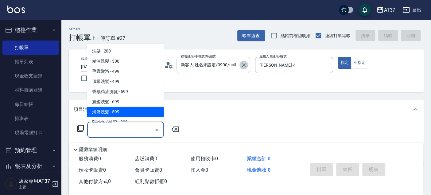
click at [245, 67] on icon "Clear" at bounding box center [244, 65] width 6 height 6
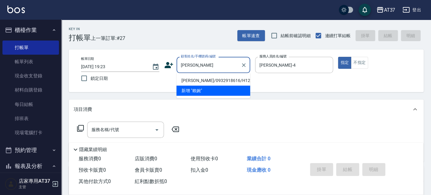
click at [208, 80] on li "[PERSON_NAME]/0932918616/H125" at bounding box center [213, 81] width 74 height 10
type input "[PERSON_NAME]/0932918616/H125"
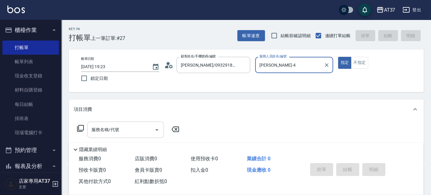
click at [104, 132] on input "服務名稱/代號" at bounding box center [121, 129] width 62 height 11
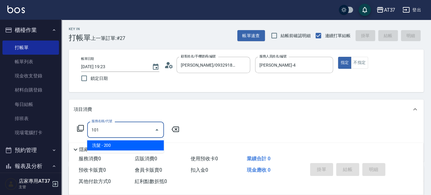
type input "洗髮(101)"
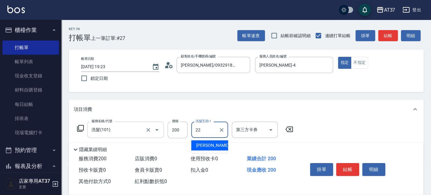
type input "威廉-22"
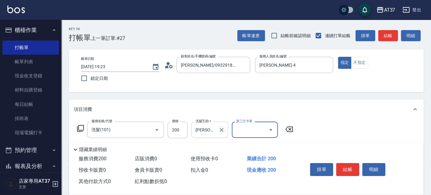
click at [220, 131] on icon "Clear" at bounding box center [222, 130] width 6 height 6
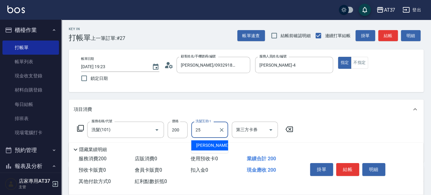
type input "[PERSON_NAME]-25"
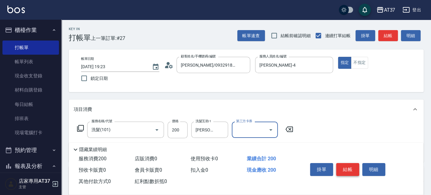
click at [345, 170] on button "結帳" at bounding box center [347, 169] width 23 height 13
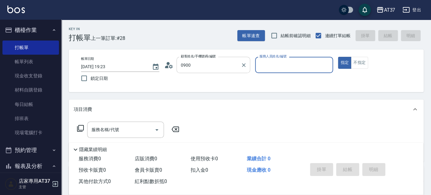
type input "新客人 姓名未設定/0900/null"
click at [243, 64] on icon "Clear" at bounding box center [244, 65] width 4 height 4
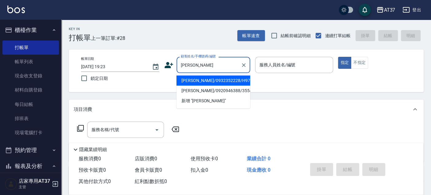
click at [204, 78] on li "[PERSON_NAME]/0932352228/H97" at bounding box center [213, 81] width 74 height 10
type input "[PERSON_NAME]/0932352228/H97"
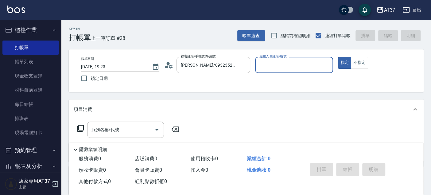
type input "Hannah-4"
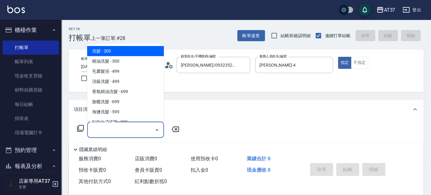
click at [123, 124] on input "服務名稱/代號" at bounding box center [121, 129] width 62 height 11
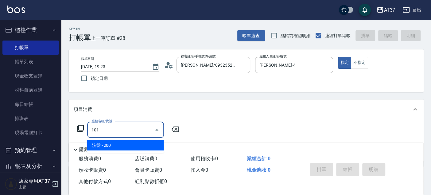
type input "洗髮(101)"
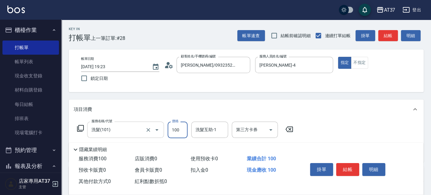
type input "100"
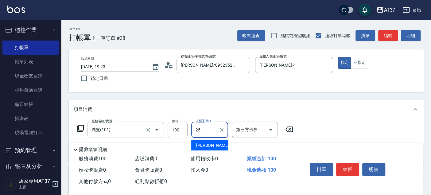
type input "[PERSON_NAME]-25"
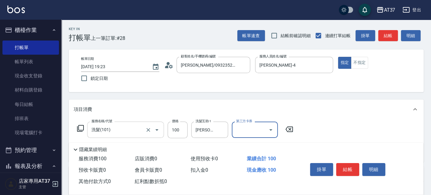
click at [143, 135] on div "洗髮(101) 服務名稱/代號" at bounding box center [125, 130] width 77 height 16
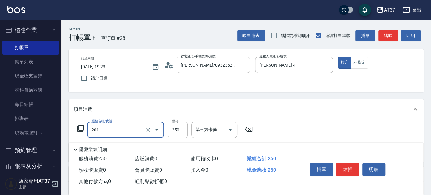
type input "B級單剪(201)"
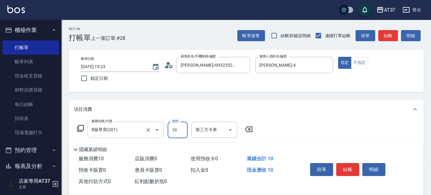
type input "100"
click at [349, 169] on button "結帳" at bounding box center [347, 169] width 23 height 13
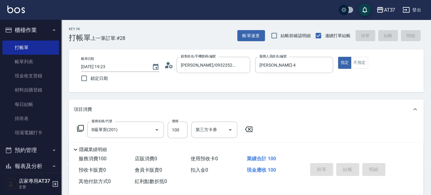
type input "2025/09/15 19:25"
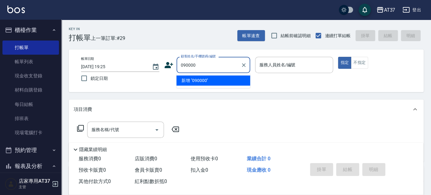
type input "090000"
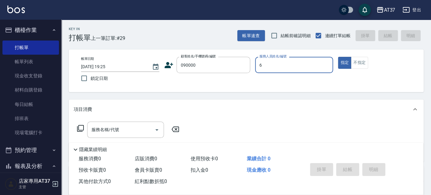
type input "Dolly-6"
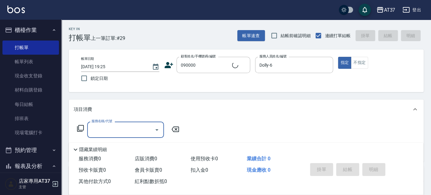
type input "新客人 姓名未設定/090000/null"
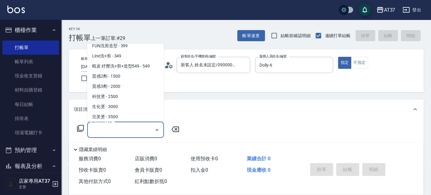
scroll to position [255, 0]
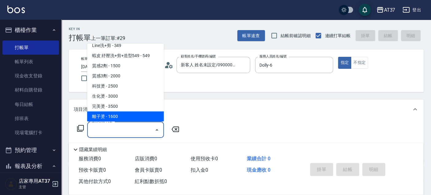
type input "離子燙(306)"
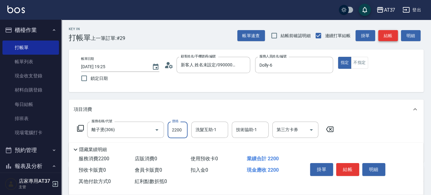
type input "2200"
click at [389, 37] on button "結帳" at bounding box center [388, 35] width 20 height 11
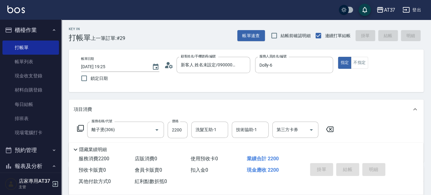
type input "2025/09/15 19:26"
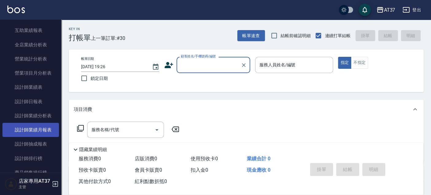
scroll to position [273, 0]
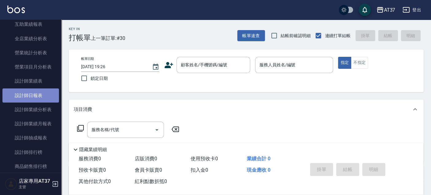
click at [44, 95] on link "設計師日報表" at bounding box center [30, 95] width 56 height 14
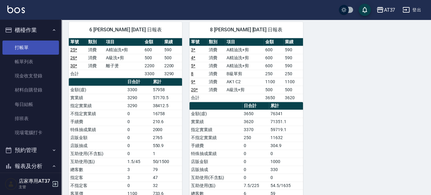
click at [21, 50] on link "打帳單" at bounding box center [30, 48] width 56 height 14
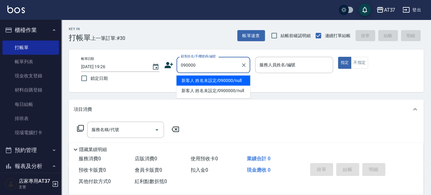
type input "新客人 姓名未設定/090000/null"
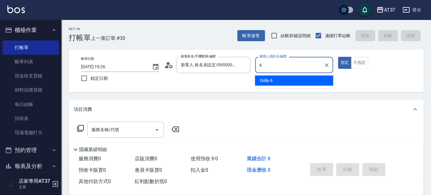
type input "6"
type button "true"
type input "Dolly-6"
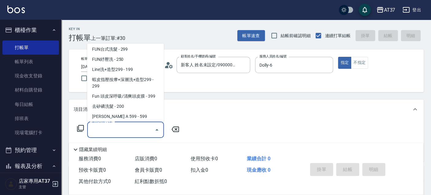
scroll to position [123, 0]
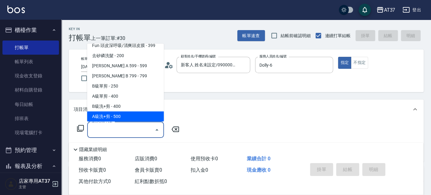
type input "A級洗+剪(204)"
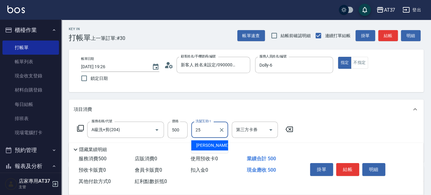
type input "[PERSON_NAME]-25"
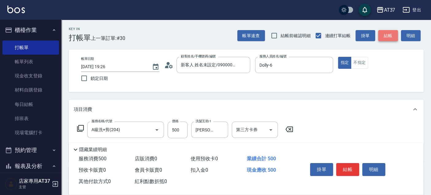
click at [380, 34] on button "結帳" at bounding box center [388, 35] width 20 height 11
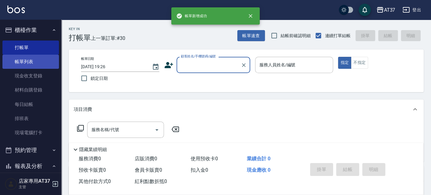
scroll to position [0, 0]
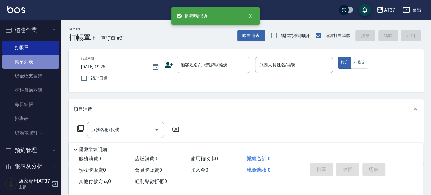
click at [38, 64] on link "帳單列表" at bounding box center [30, 62] width 56 height 14
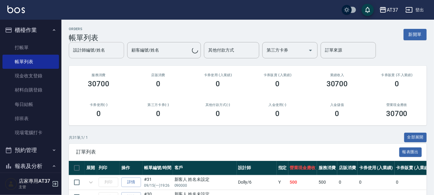
click at [112, 49] on input "設計師編號/姓名" at bounding box center [97, 50] width 50 height 11
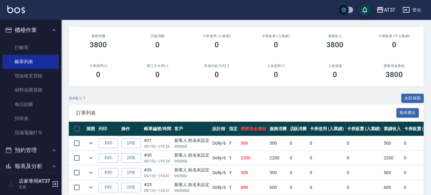
scroll to position [96, 0]
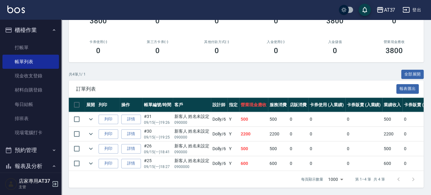
type input "Dolly-6"
click at [86, 116] on td at bounding box center [91, 119] width 12 height 14
click at [89, 115] on icon "expand row" at bounding box center [90, 118] width 7 height 7
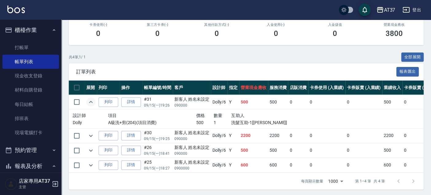
scroll to position [115, 0]
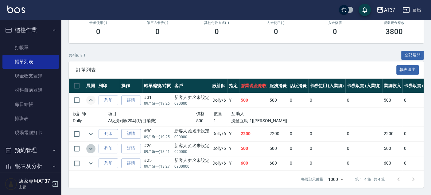
click at [92, 145] on icon "expand row" at bounding box center [90, 148] width 7 height 7
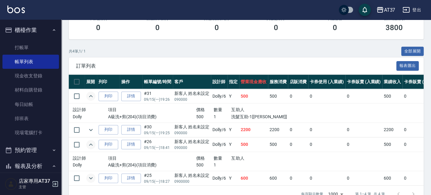
click at [91, 177] on icon "expand row" at bounding box center [90, 177] width 7 height 7
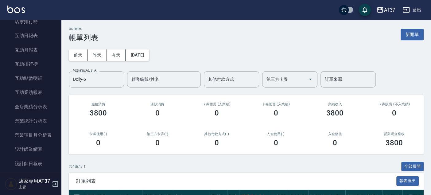
scroll to position [273, 0]
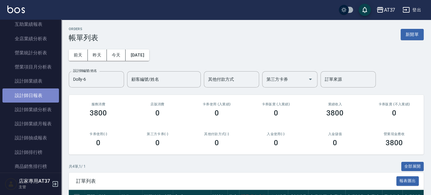
click at [38, 96] on link "設計師日報表" at bounding box center [30, 95] width 56 height 14
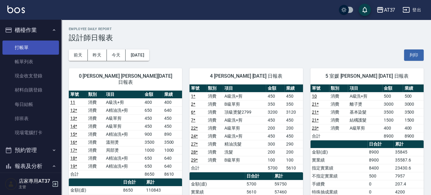
click at [38, 47] on link "打帳單" at bounding box center [30, 48] width 56 height 14
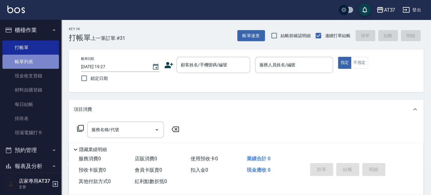
click at [45, 67] on link "帳單列表" at bounding box center [30, 62] width 56 height 14
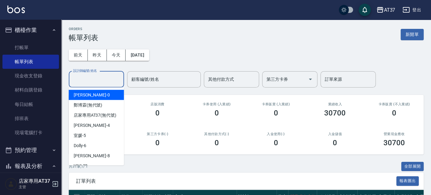
click at [109, 80] on input "設計師編號/姓名" at bounding box center [97, 79] width 50 height 11
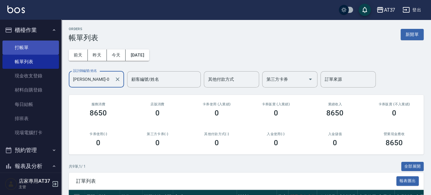
type input "[PERSON_NAME]-0"
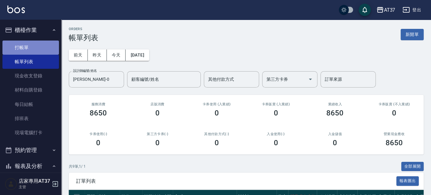
click at [47, 51] on link "打帳單" at bounding box center [30, 48] width 56 height 14
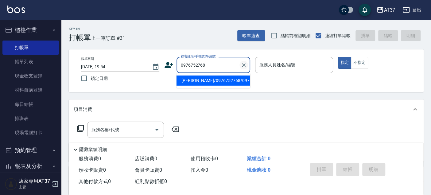
type input "[PERSON_NAME]/0976752768/0976752768"
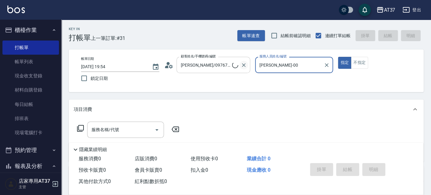
type input "[PERSON_NAME]-0"
click at [139, 128] on input "服務名稱/代號" at bounding box center [121, 129] width 62 height 11
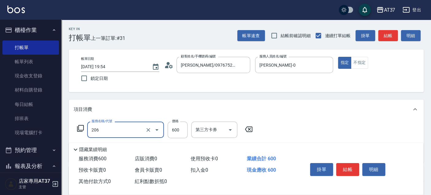
type input "A精油洗+剪(206)"
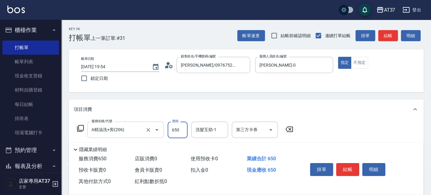
type input "650"
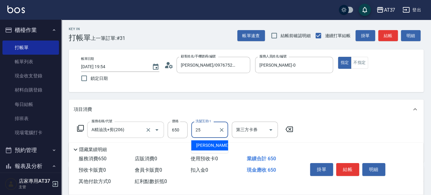
type input "2"
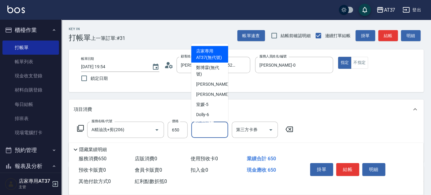
click at [356, 170] on button "結帳" at bounding box center [347, 169] width 23 height 13
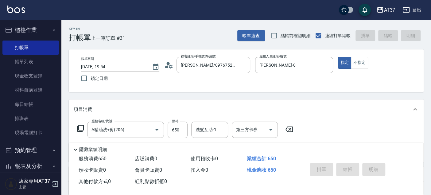
type input "[DATE] 19:55"
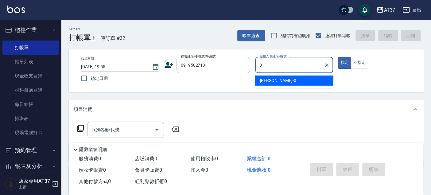
click at [270, 83] on span "[PERSON_NAME] -0" at bounding box center [278, 80] width 36 height 6
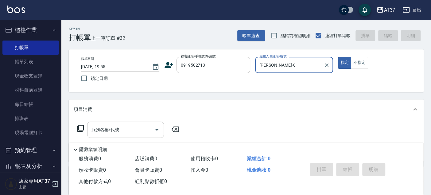
click at [121, 127] on input "服務名稱/代號" at bounding box center [121, 129] width 62 height 11
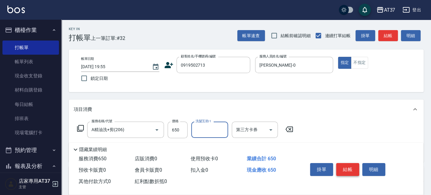
click at [344, 170] on button "結帳" at bounding box center [347, 169] width 23 height 13
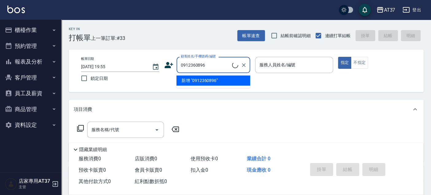
type input "0912360896"
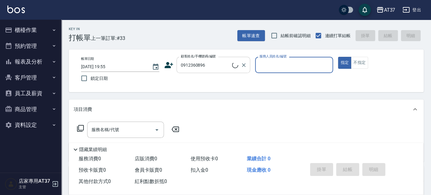
type input "0"
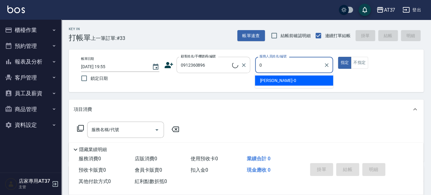
type input "[PERSON_NAME]/0912360896/0912360896"
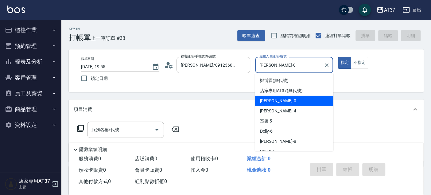
click at [277, 97] on div "[PERSON_NAME] -0" at bounding box center [294, 101] width 78 height 10
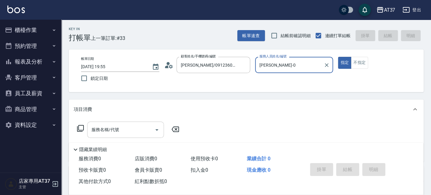
type input "[PERSON_NAME]-0"
click at [119, 134] on input "服務名稱/代號" at bounding box center [121, 129] width 62 height 11
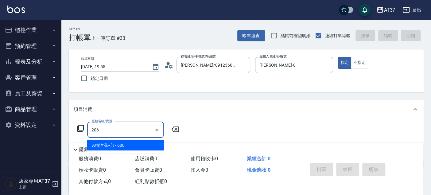
type input "A精油洗+剪(206)"
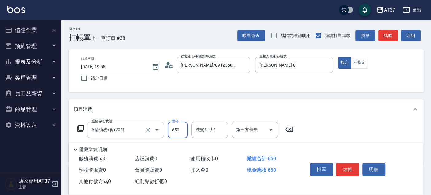
type input "650"
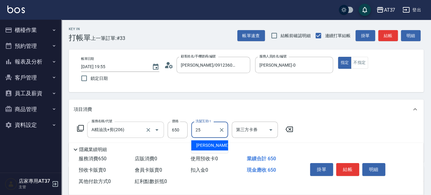
type input "[PERSON_NAME]-25"
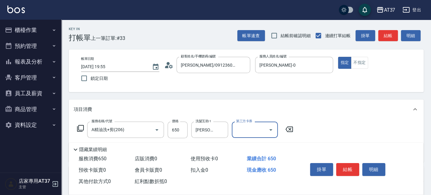
drag, startPoint x: 344, startPoint y: 166, endPoint x: 321, endPoint y: 167, distance: 22.4
click at [344, 166] on button "結帳" at bounding box center [347, 169] width 23 height 13
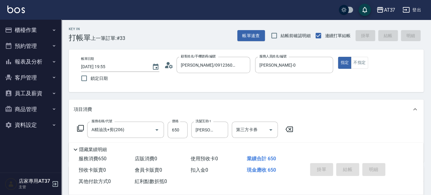
type input "[DATE] 19:56"
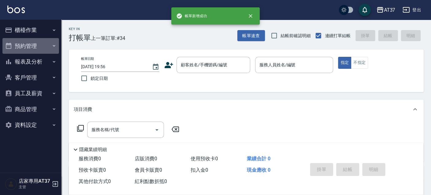
click at [47, 38] on button "預約管理" at bounding box center [30, 46] width 56 height 16
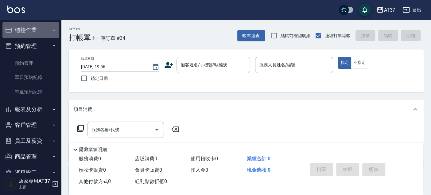
click at [43, 34] on button "櫃檯作業" at bounding box center [30, 30] width 56 height 16
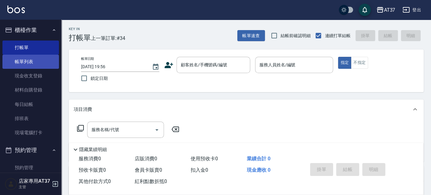
click at [39, 63] on link "帳單列表" at bounding box center [30, 62] width 56 height 14
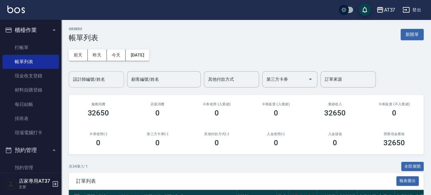
click at [106, 80] on input "設計師編號/姓名" at bounding box center [97, 79] width 50 height 11
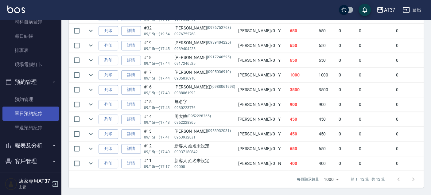
scroll to position [119, 0]
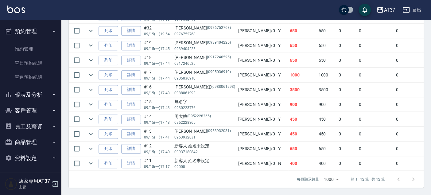
type input "[PERSON_NAME]-0"
click at [36, 94] on button "報表及分析" at bounding box center [30, 95] width 56 height 16
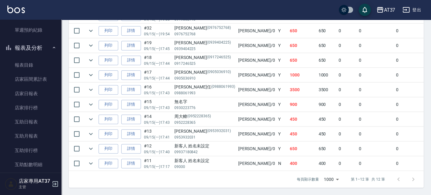
scroll to position [255, 0]
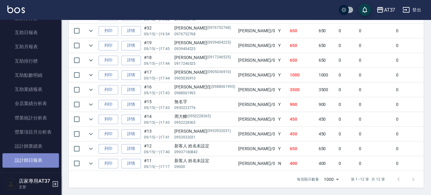
click at [37, 153] on link "設計師日報表" at bounding box center [30, 160] width 56 height 14
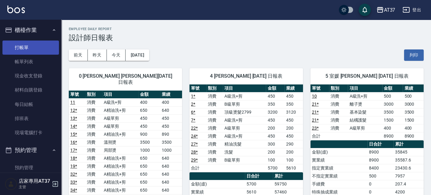
click at [28, 47] on link "打帳單" at bounding box center [30, 48] width 56 height 14
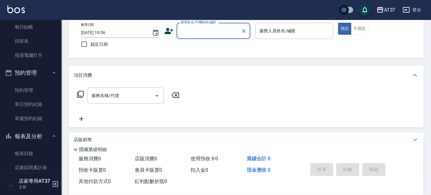
scroll to position [102, 0]
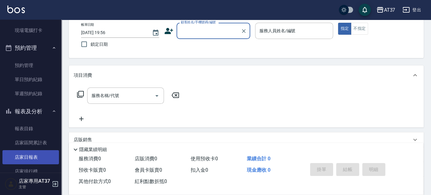
click at [32, 157] on link "店家日報表" at bounding box center [30, 157] width 56 height 14
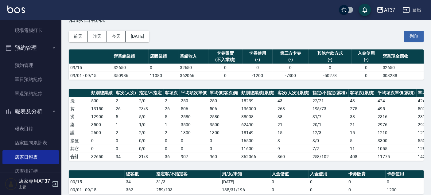
scroll to position [20, 0]
